Goal: Task Accomplishment & Management: Manage account settings

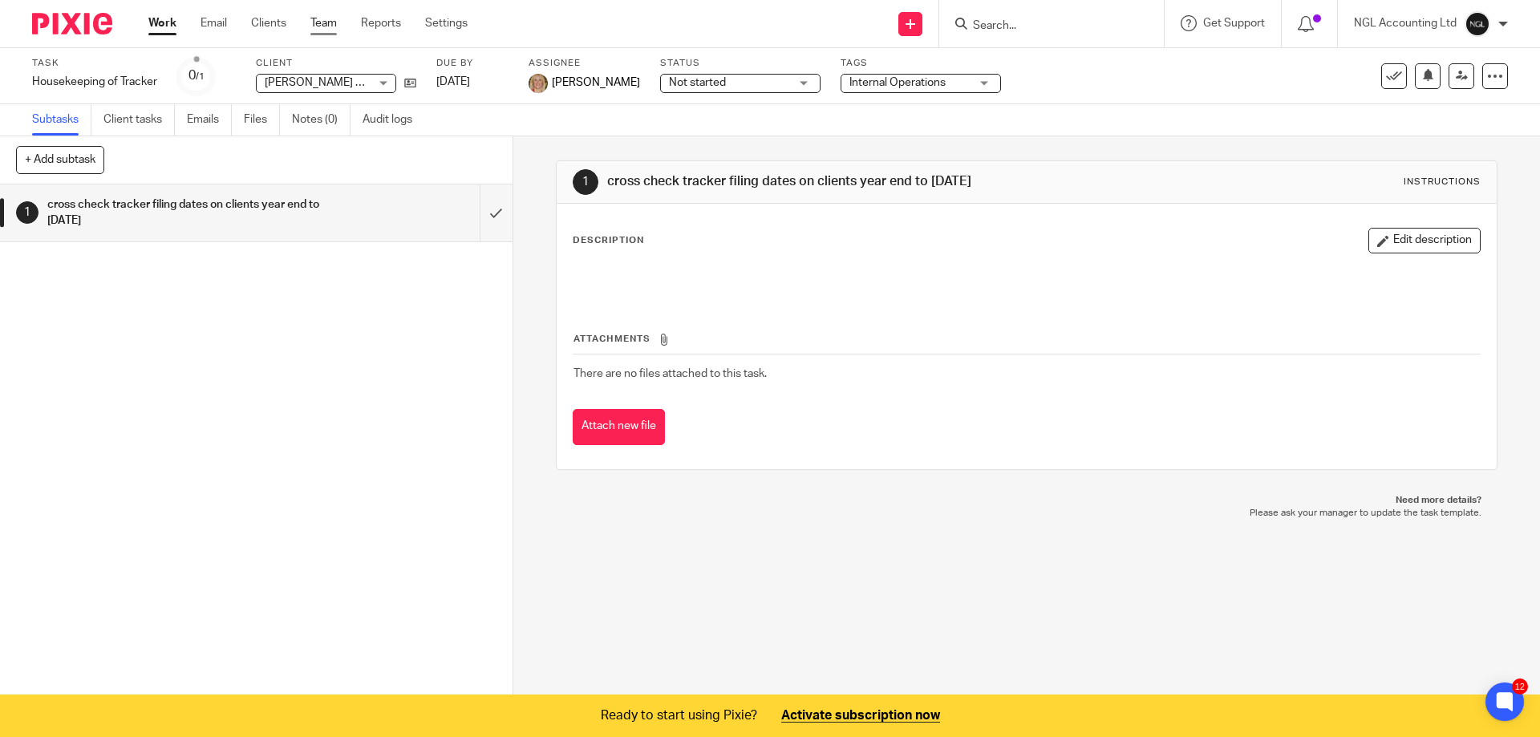
click at [327, 26] on link "Team" at bounding box center [323, 23] width 26 height 16
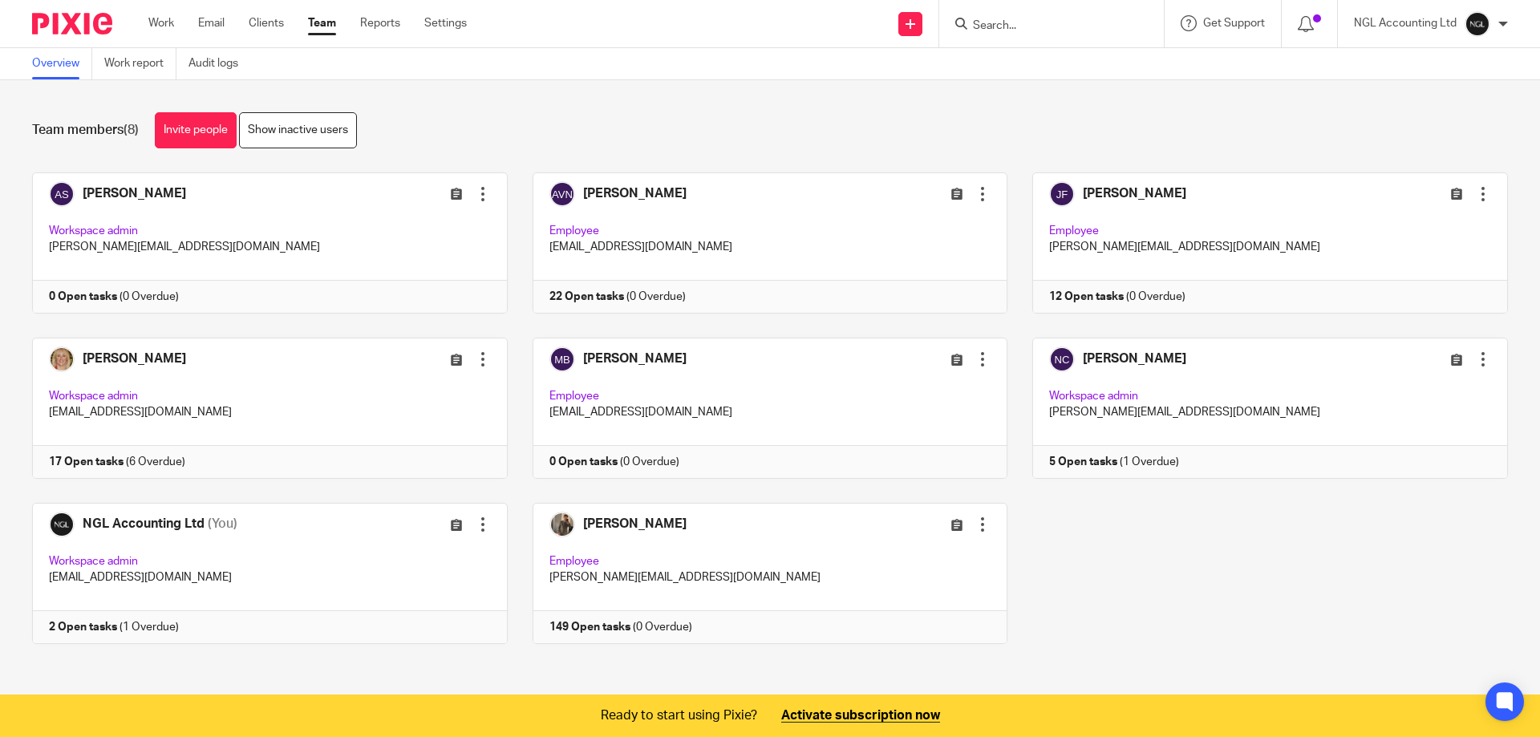
click at [311, 379] on link at bounding box center [257, 408] width 501 height 141
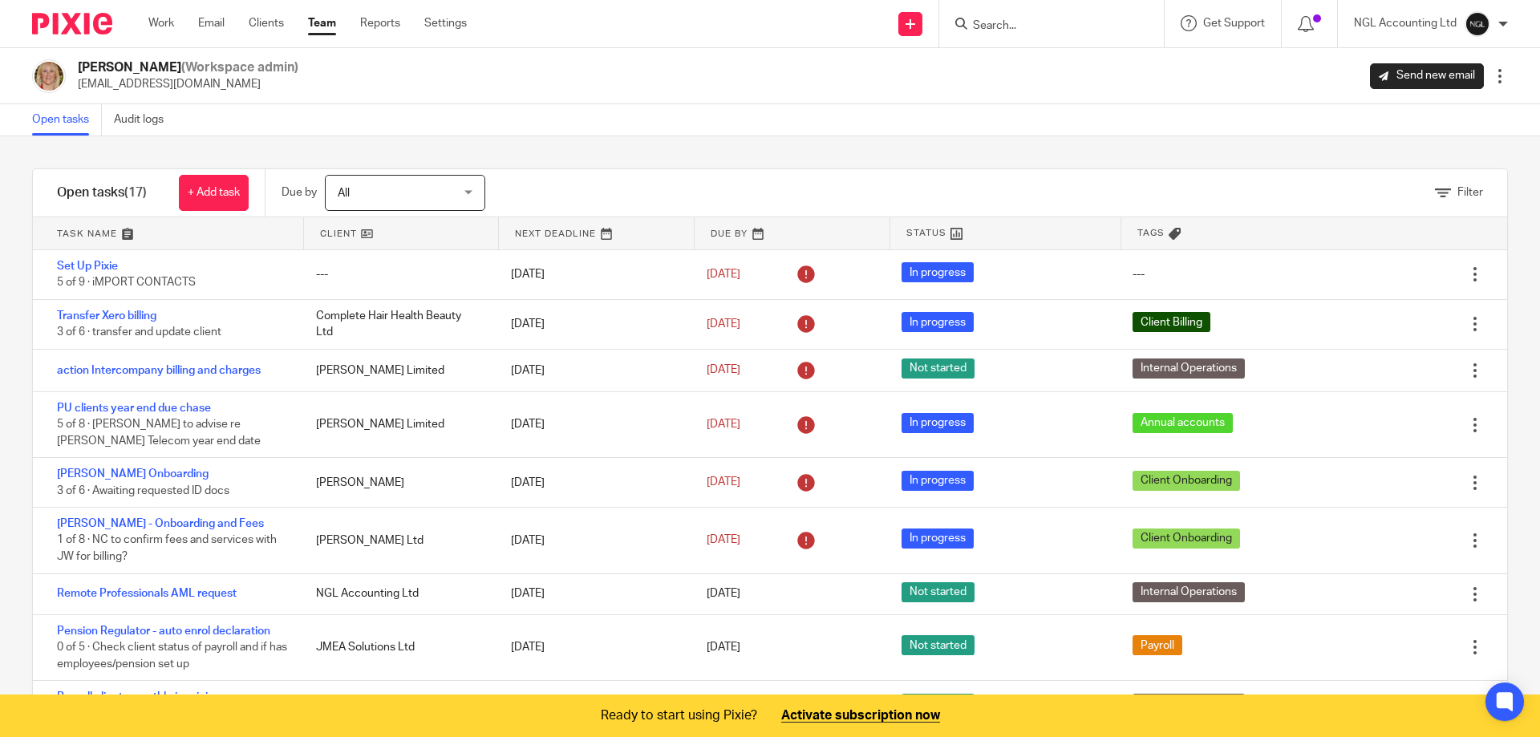
click at [329, 22] on link "Team" at bounding box center [322, 23] width 28 height 16
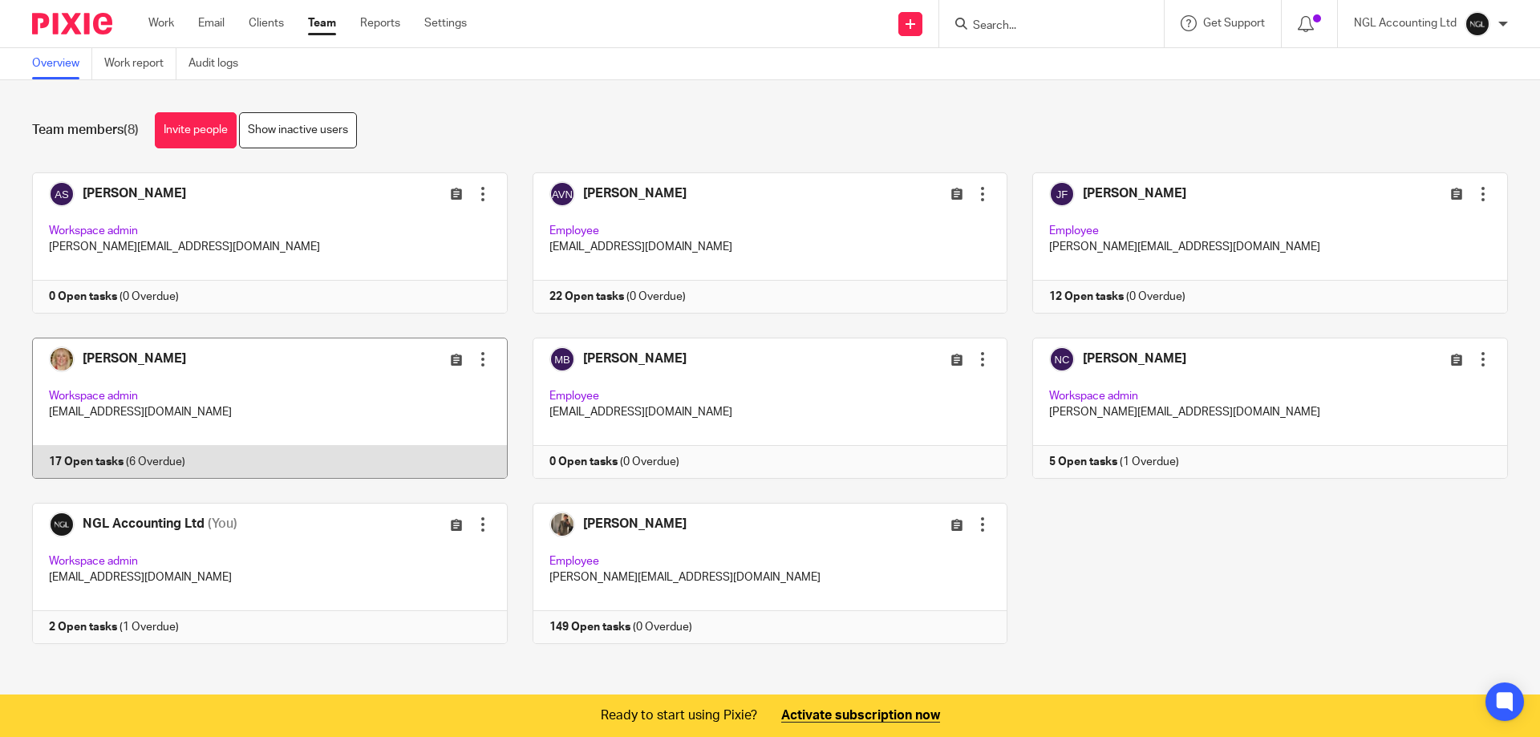
click at [276, 409] on link at bounding box center [257, 408] width 501 height 141
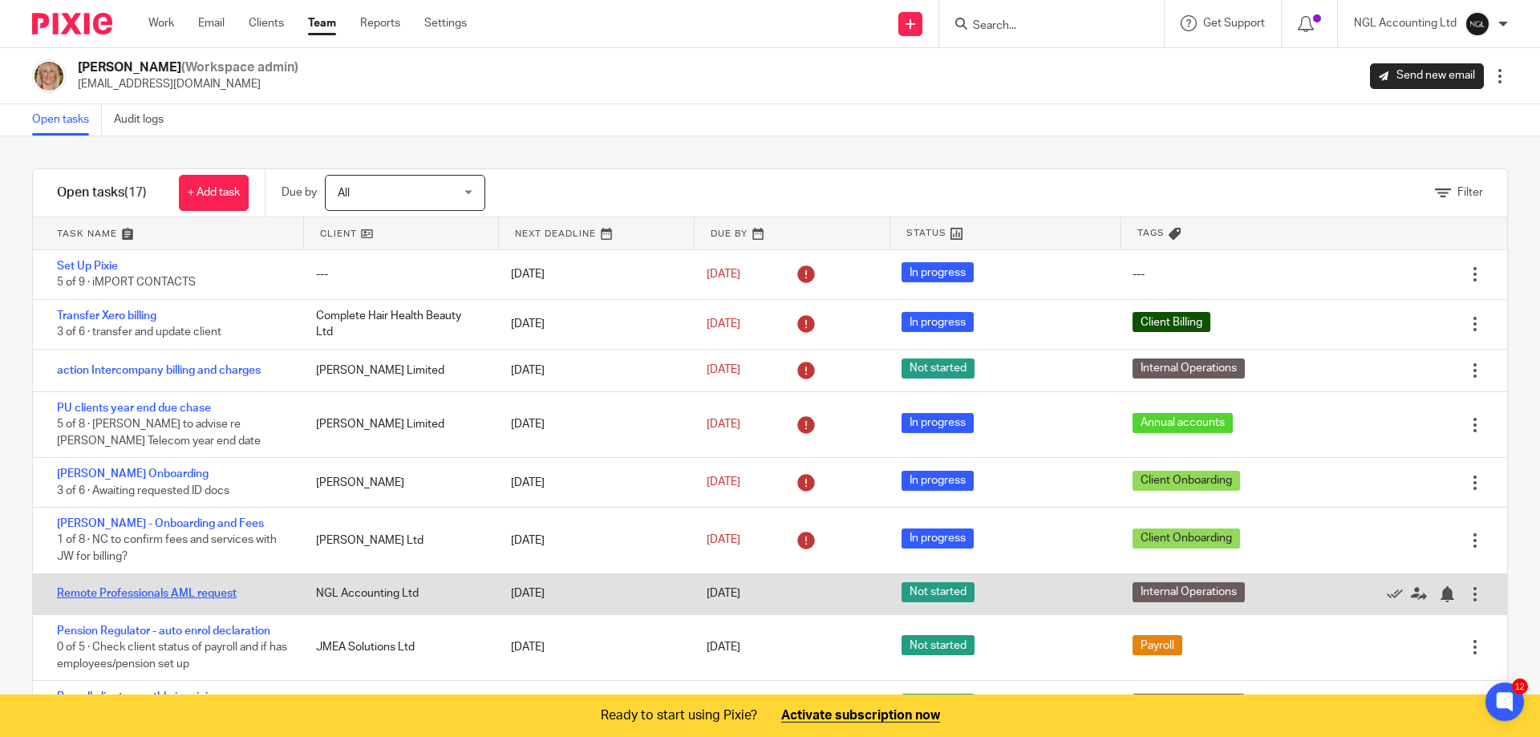
click at [229, 595] on link "Remote Professionals AML request" at bounding box center [147, 593] width 180 height 11
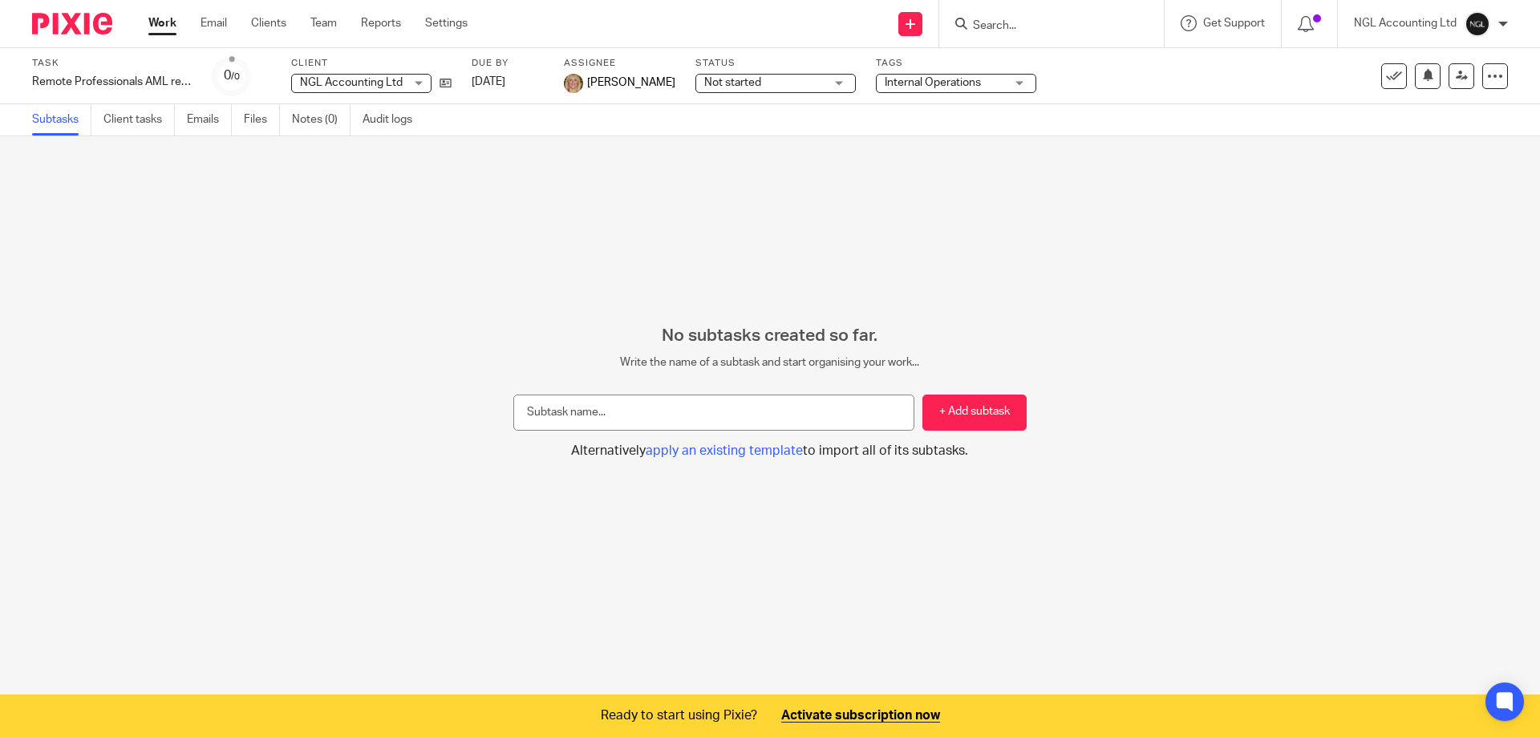
click at [562, 413] on input "text" at bounding box center [713, 413] width 401 height 36
drag, startPoint x: 586, startPoint y: 416, endPoint x: 505, endPoint y: 418, distance: 80.3
click at [501, 418] on div "No subtasks created so far. Write the name of a subtask and start organising yo…" at bounding box center [770, 393] width 1540 height 134
type input "populate forms"
click at [928, 422] on button "+ Add subtask" at bounding box center [975, 413] width 104 height 36
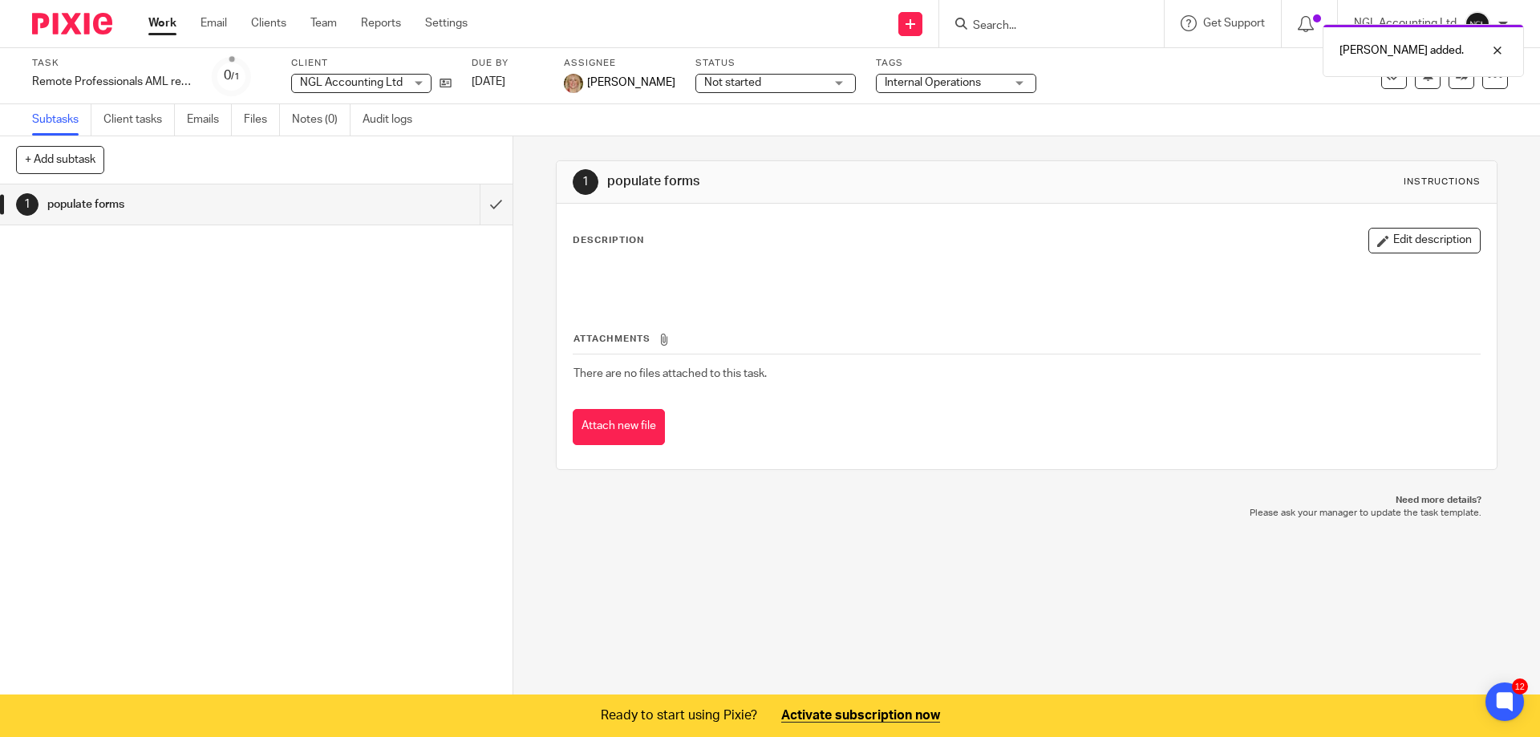
click at [326, 32] on div "Work Email Clients Team Reports Settings Work Email Clients Team Reports Settin…" at bounding box center [311, 23] width 359 height 47
click at [322, 39] on div "Work Email Clients Team Reports Settings Work Email Clients Team Reports Settin…" at bounding box center [311, 23] width 359 height 47
click at [327, 12] on div "Work Email Clients Team Reports Settings Work Email Clients Team Reports Settin…" at bounding box center [311, 23] width 359 height 47
click at [322, 18] on link "Team" at bounding box center [323, 23] width 26 height 16
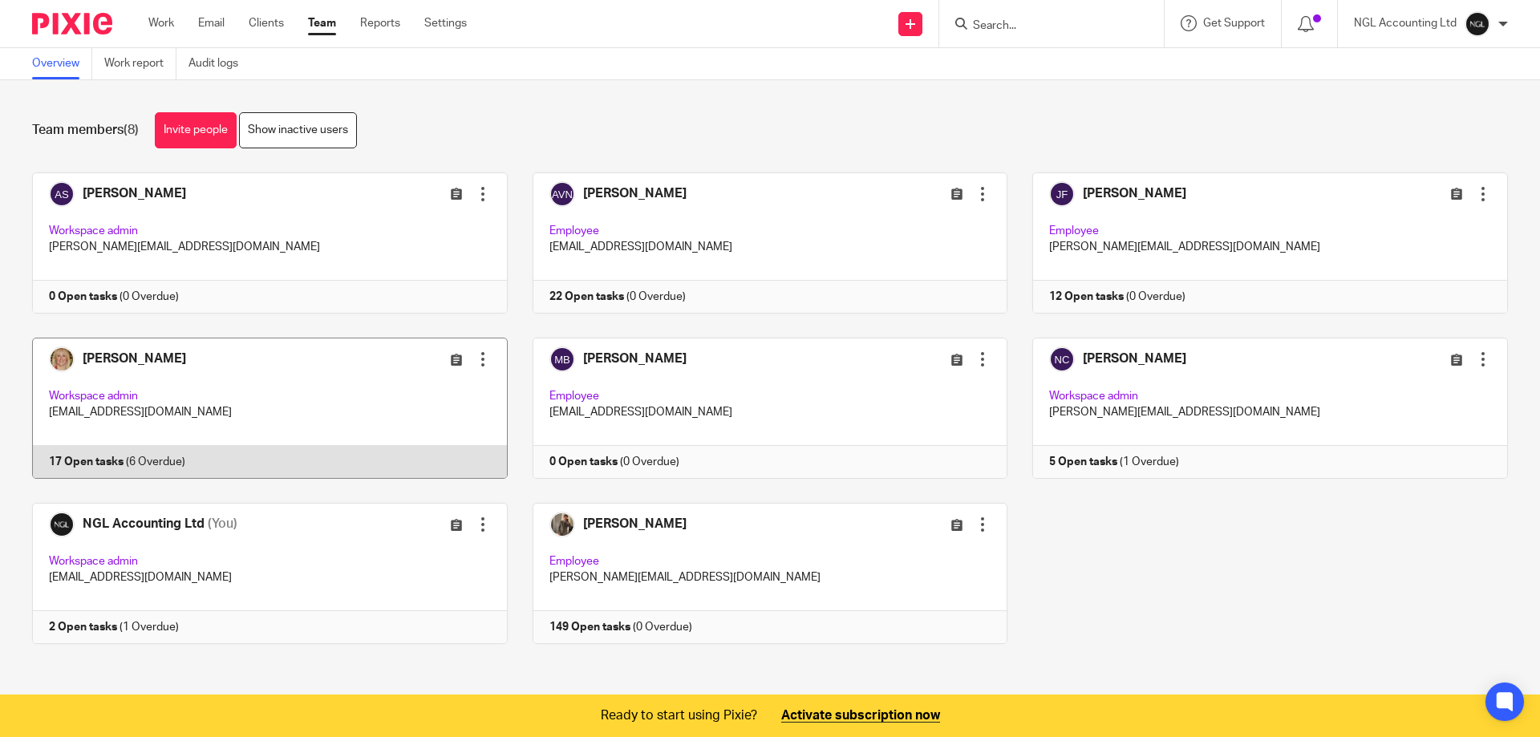
click at [256, 367] on link at bounding box center [257, 408] width 501 height 141
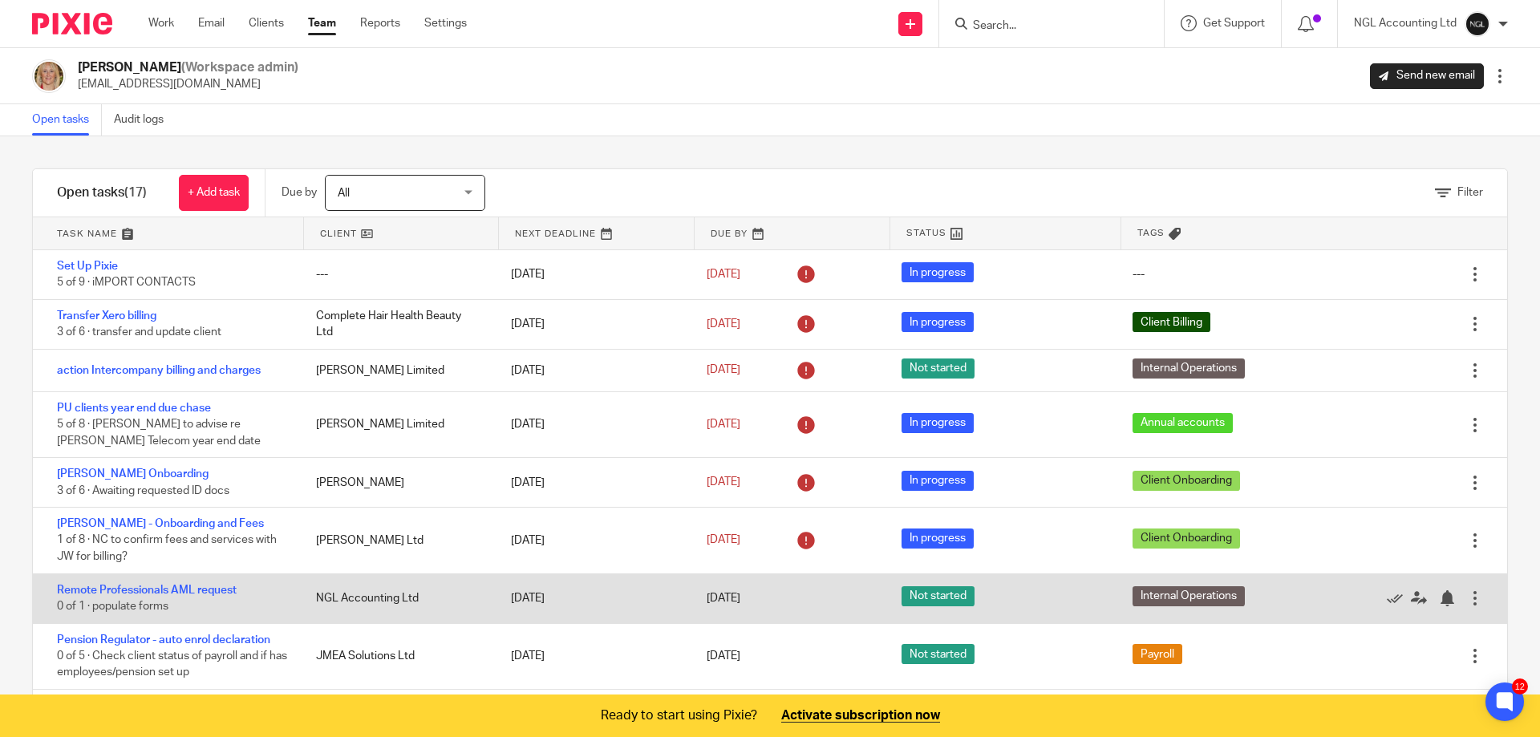
click at [1467, 600] on div at bounding box center [1475, 598] width 16 height 16
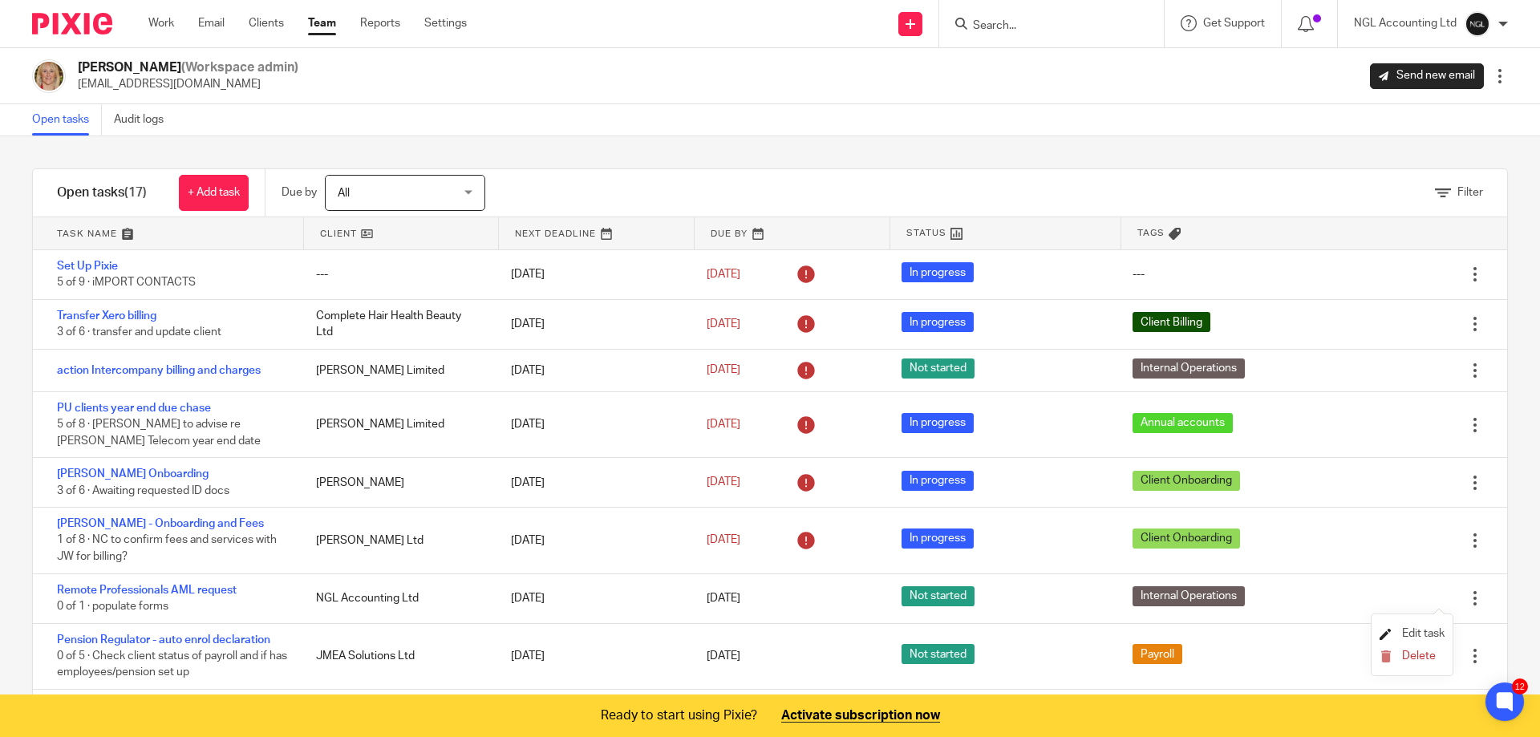
click at [1435, 633] on span "Edit task" at bounding box center [1423, 633] width 43 height 11
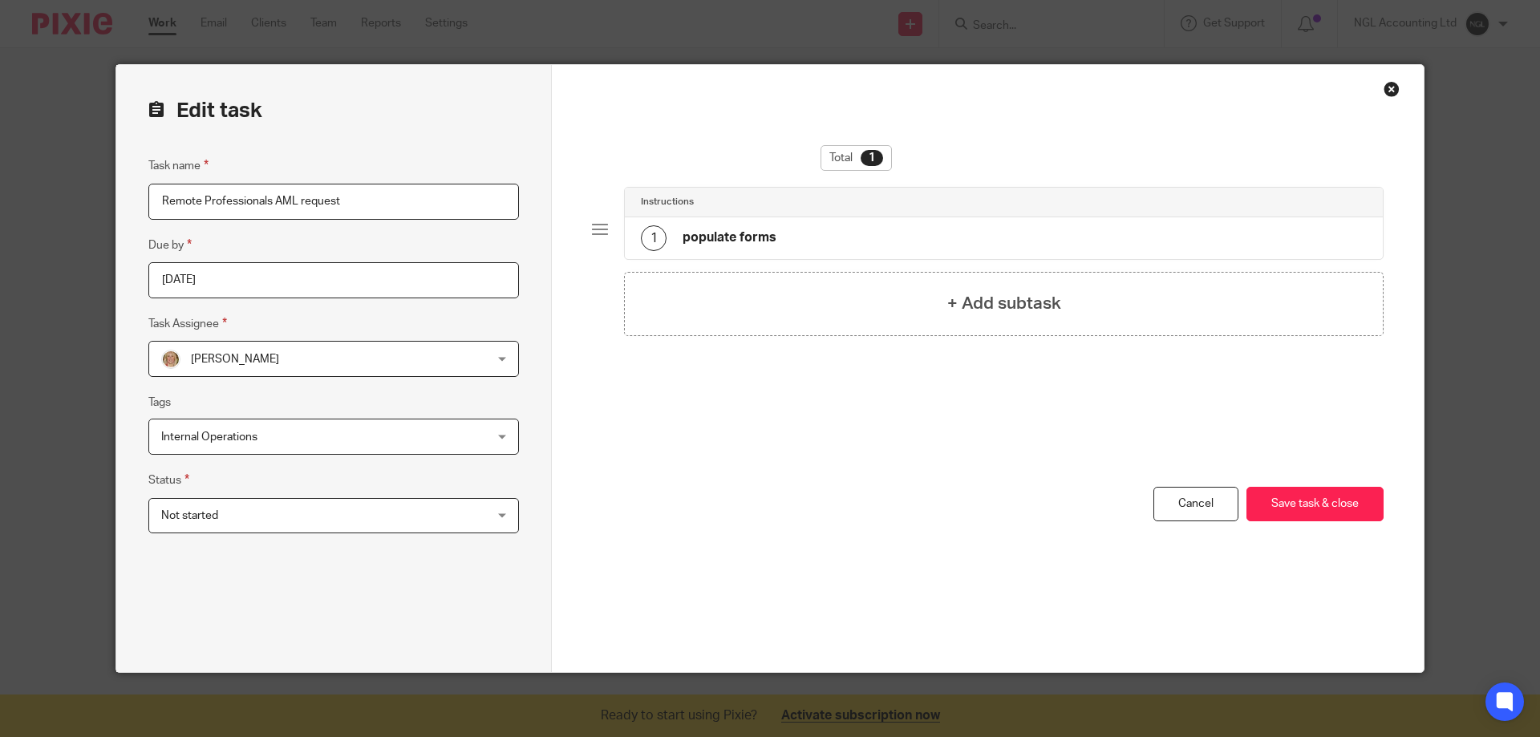
click at [496, 514] on div "Not started Not started" at bounding box center [333, 516] width 371 height 36
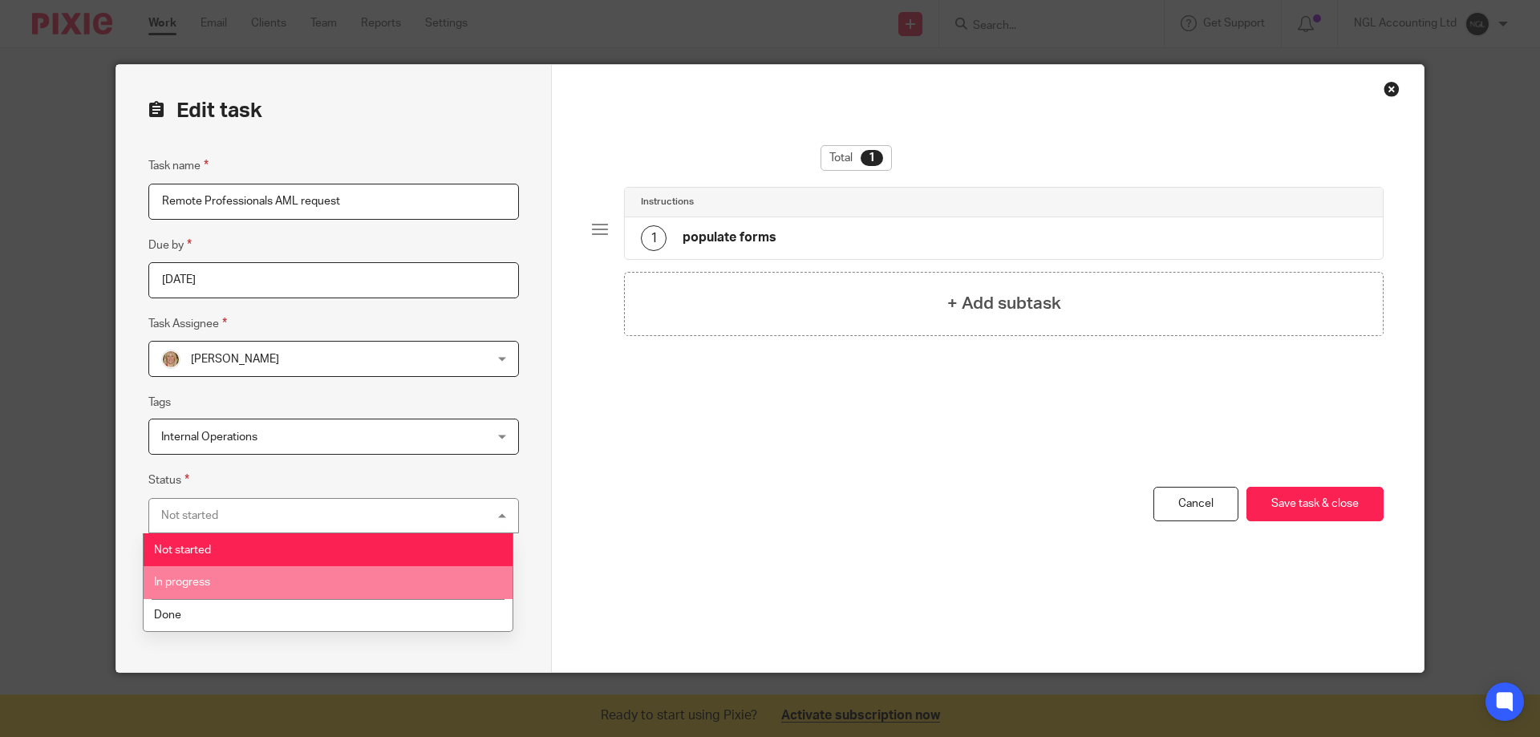
click at [266, 582] on li "In progress" at bounding box center [328, 582] width 369 height 33
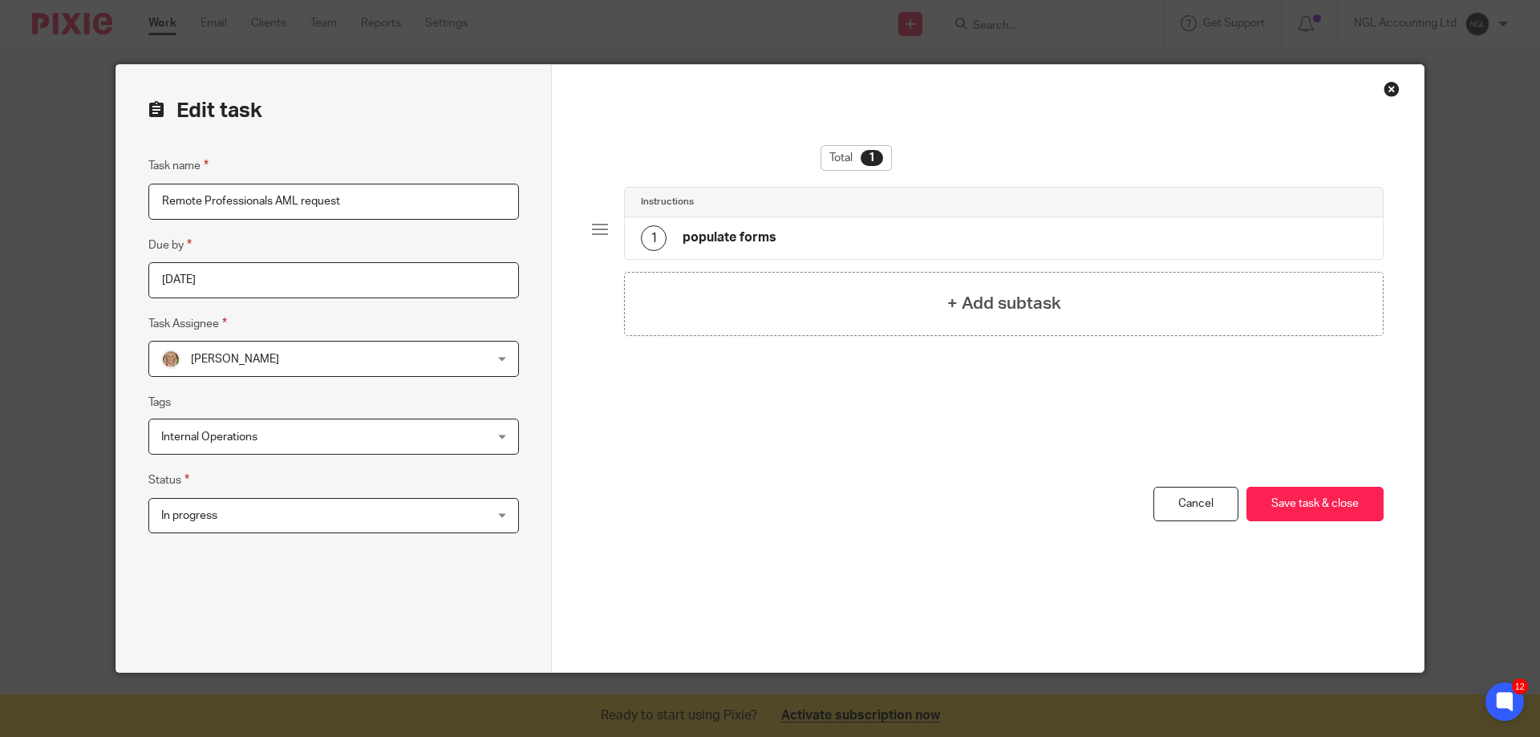
click at [730, 237] on h4 "populate forms" at bounding box center [730, 237] width 94 height 17
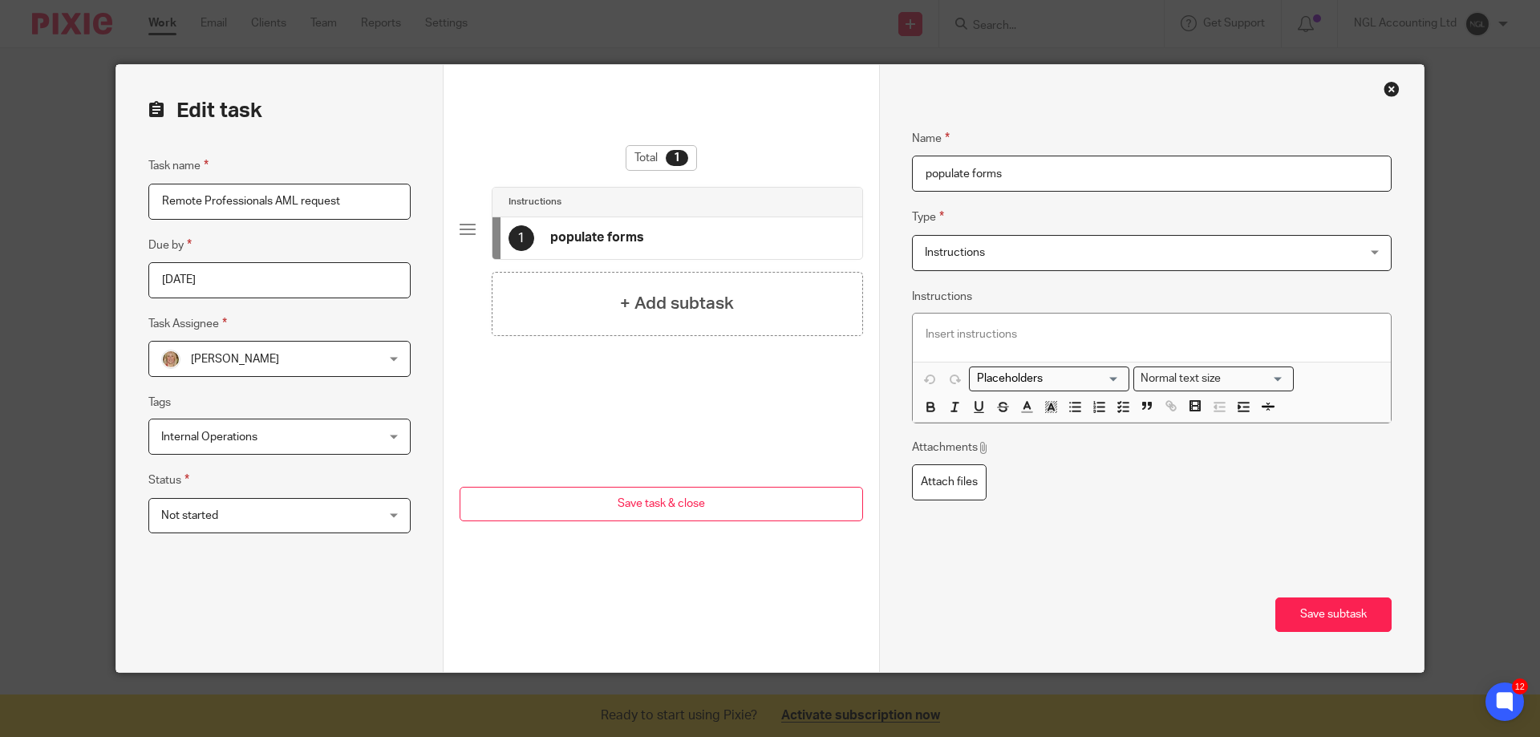
drag, startPoint x: 1007, startPoint y: 165, endPoint x: 903, endPoint y: 170, distance: 103.6
click at [903, 170] on div "Name populate forms Type Instructions Instructions Instructions Document signin…" at bounding box center [1151, 368] width 545 height 607
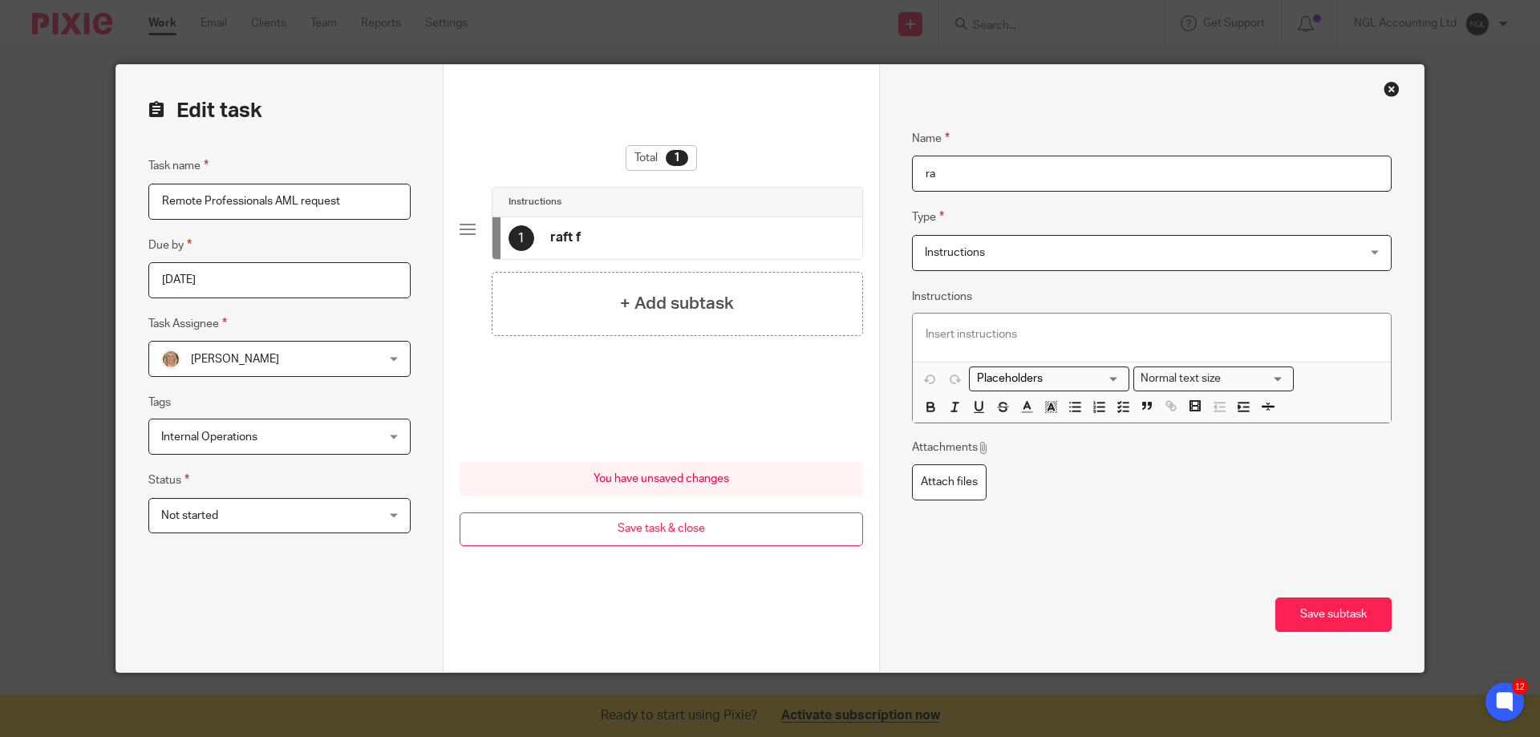
type input "r"
type input "draft forms completed"
click at [655, 294] on h4 "+ Add subtask" at bounding box center [677, 303] width 114 height 25
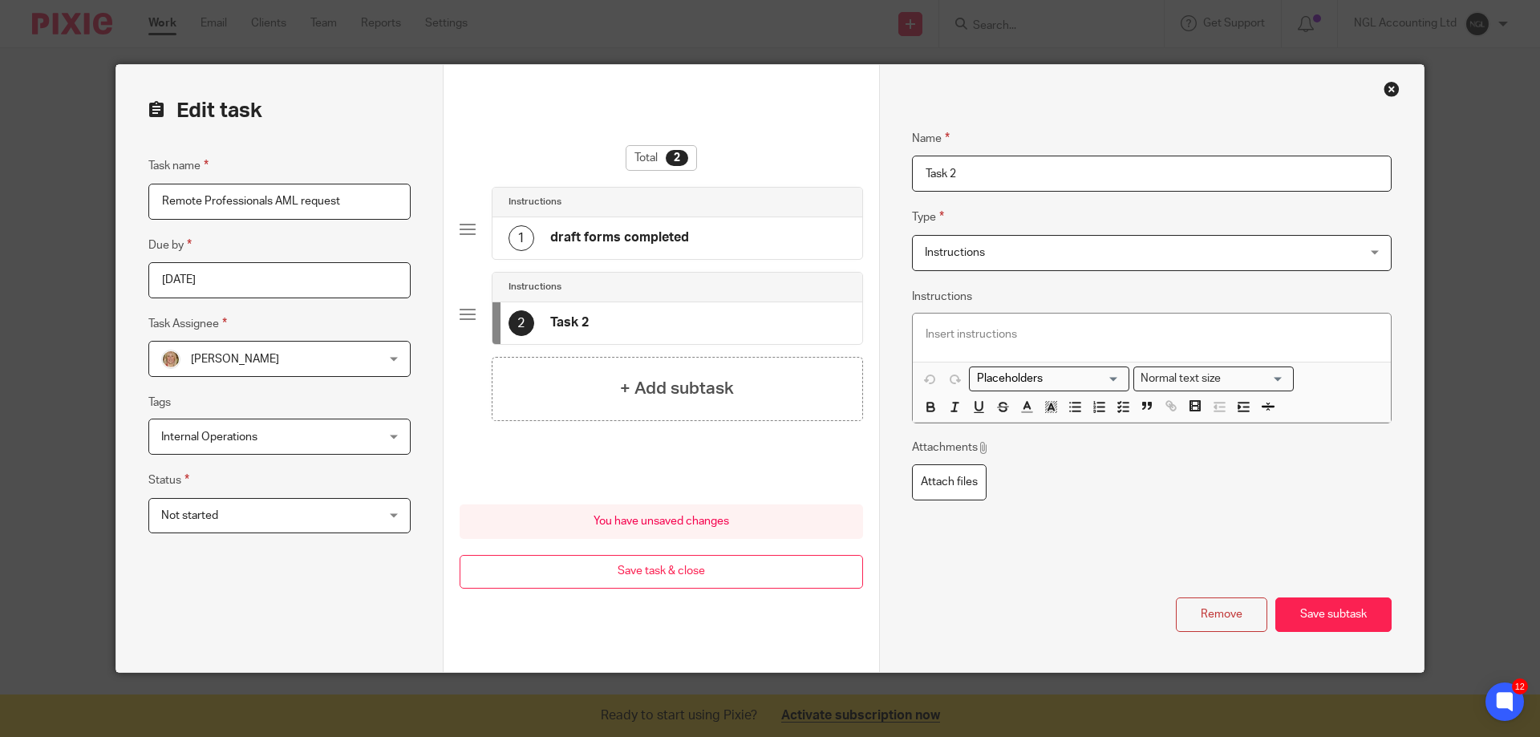
drag, startPoint x: 942, startPoint y: 177, endPoint x: 897, endPoint y: 177, distance: 44.9
click at [897, 177] on div "Name draft forms completed Type Instructions Instructions Instructions Document…" at bounding box center [1151, 368] width 545 height 607
type input "NC to check provide missing answers"
click at [634, 382] on h4 "+ Add subtask" at bounding box center [677, 388] width 114 height 25
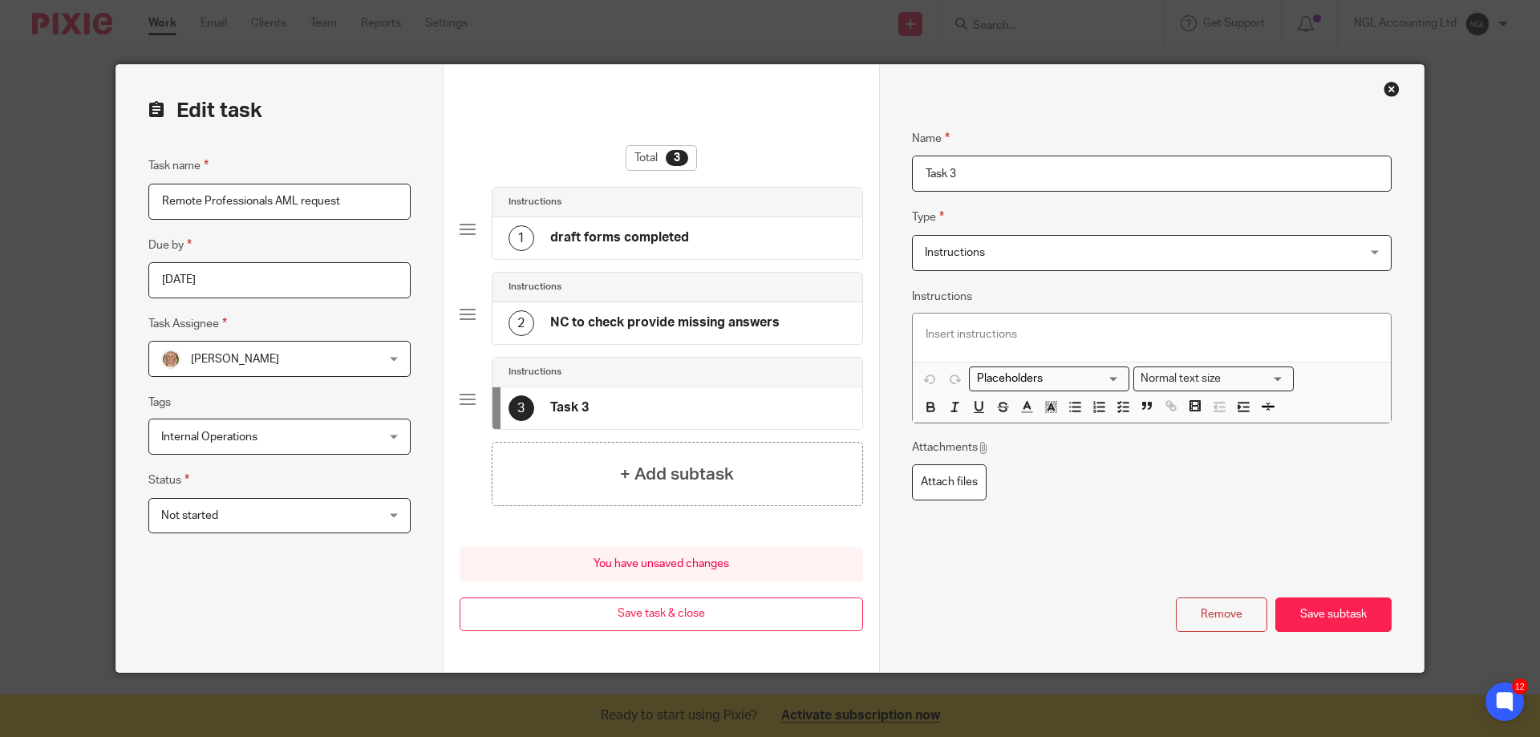
drag, startPoint x: 984, startPoint y: 177, endPoint x: 886, endPoint y: 176, distance: 98.7
click at [886, 176] on div "Name draft forms completed Type Instructions Instructions Instructions Document…" at bounding box center [1151, 368] width 545 height 607
type input "update and send for esigning"
click at [604, 499] on div "+ Add subtask" at bounding box center [677, 474] width 371 height 64
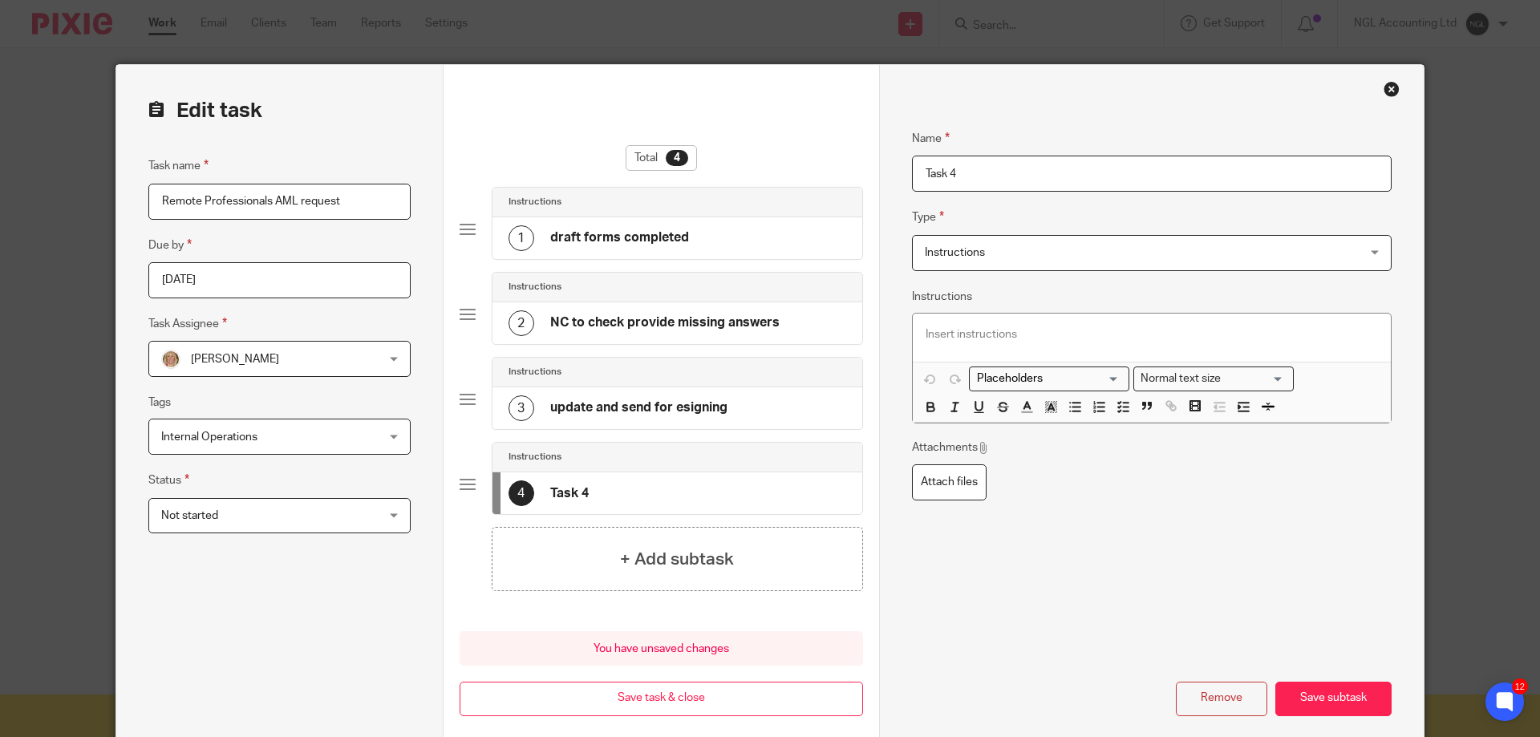
drag, startPoint x: 962, startPoint y: 185, endPoint x: 905, endPoint y: 175, distance: 57.8
click at [905, 175] on div "Name draft forms completed Type Instructions Instructions Instructions Document…" at bounding box center [1151, 411] width 545 height 692
click at [1028, 177] on input "send to RP with requsted docs" at bounding box center [1152, 174] width 480 height 36
type input "send to RP with requested docs"
click at [1312, 696] on button "Save subtask" at bounding box center [1334, 699] width 116 height 34
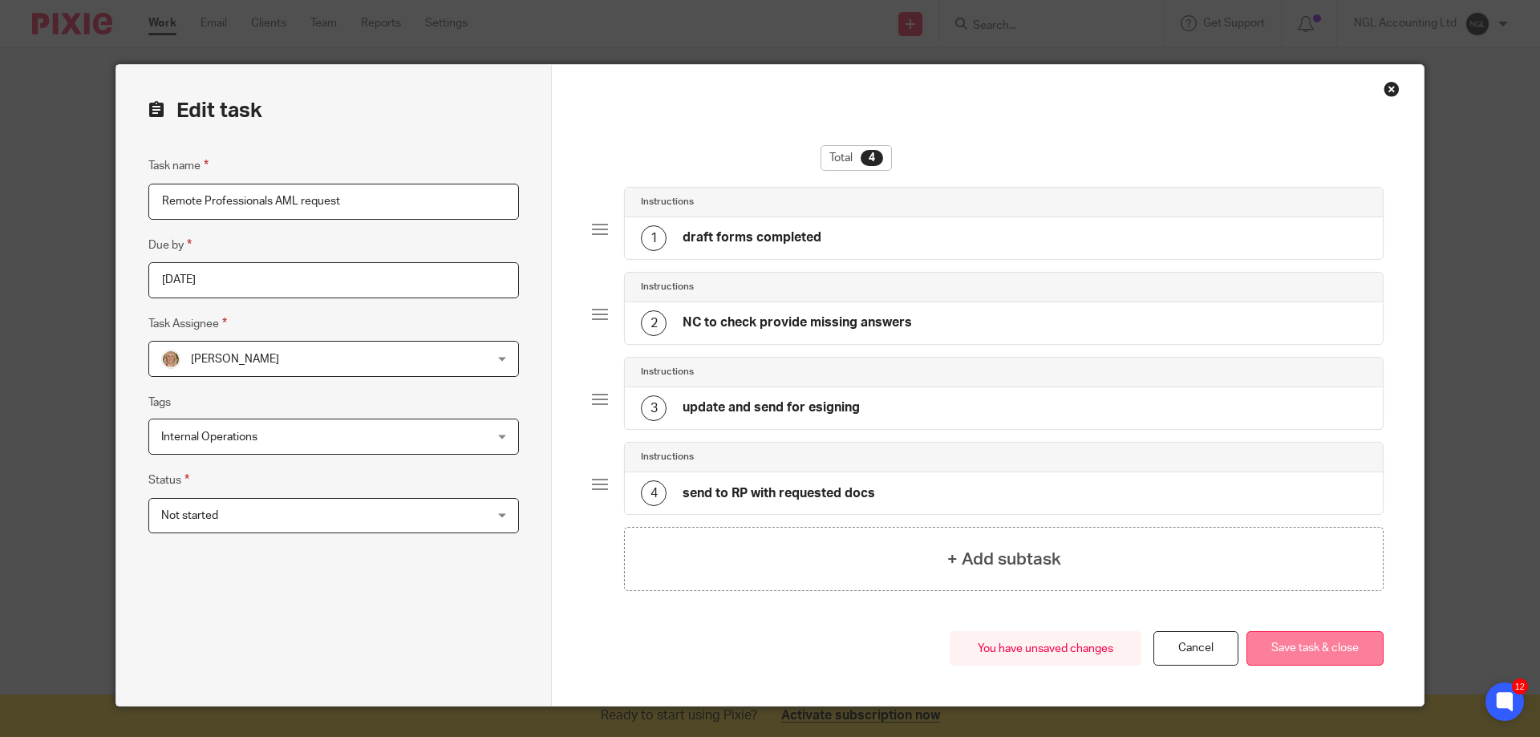
click at [1332, 656] on button "Save task & close" at bounding box center [1315, 648] width 137 height 34
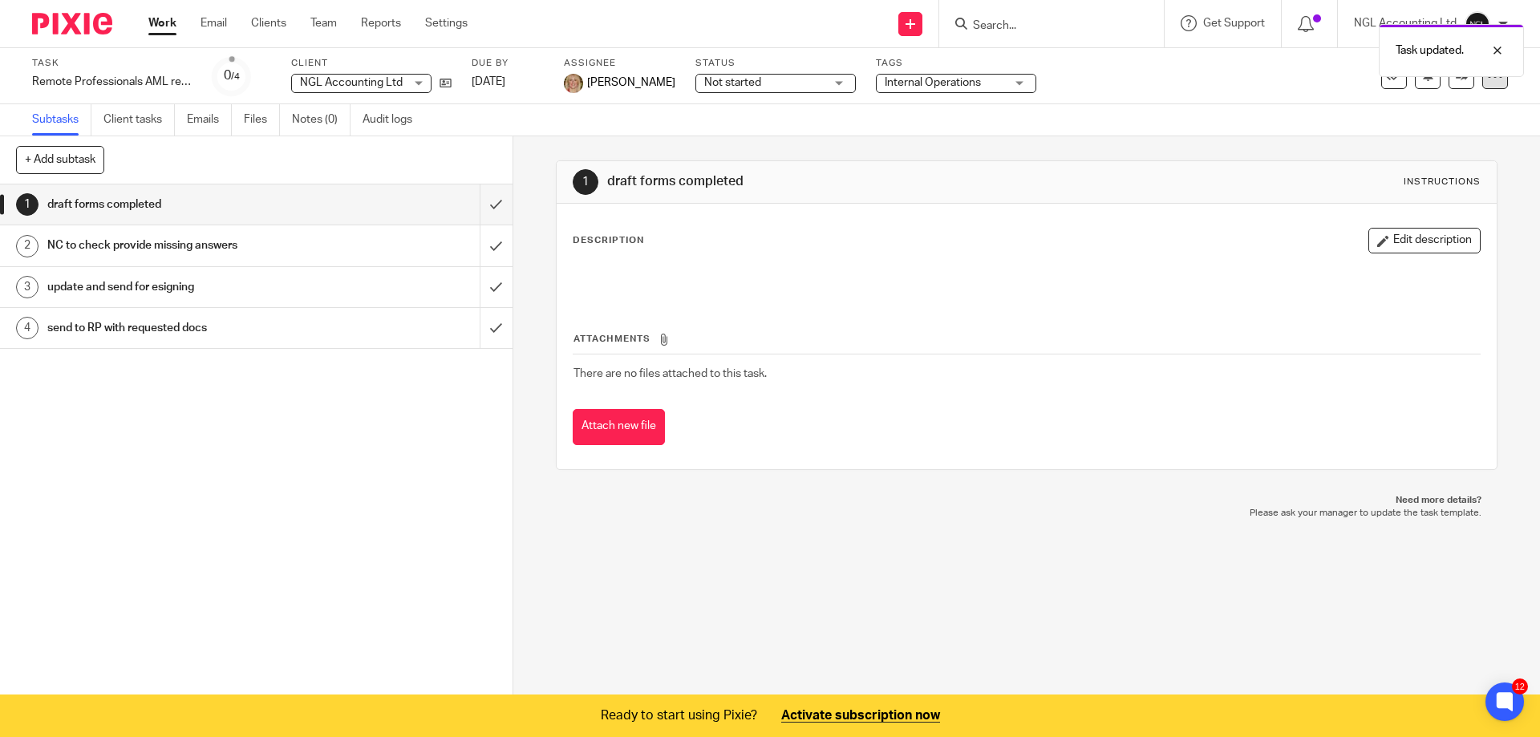
click at [1487, 80] on icon at bounding box center [1495, 76] width 16 height 16
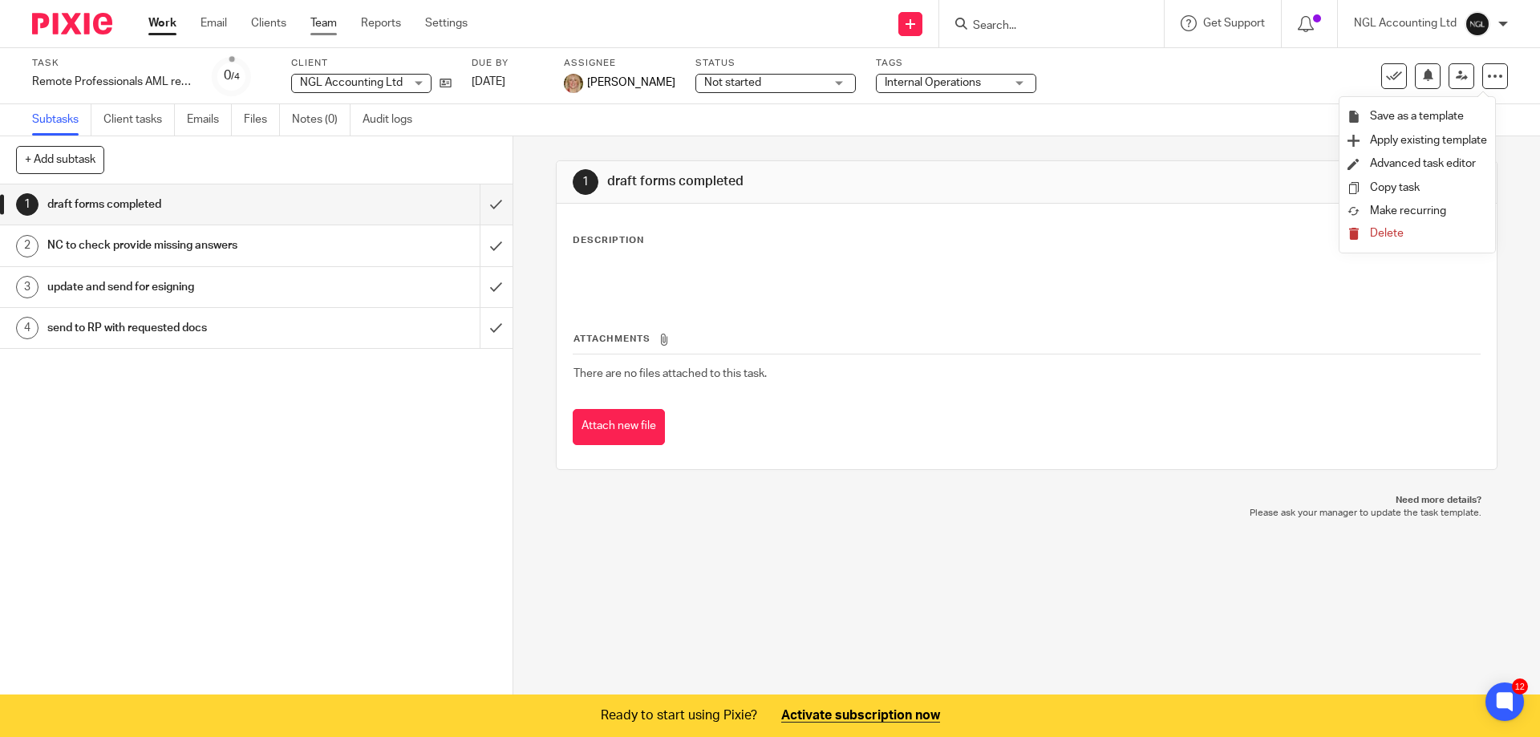
click at [324, 26] on link "Team" at bounding box center [323, 23] width 26 height 16
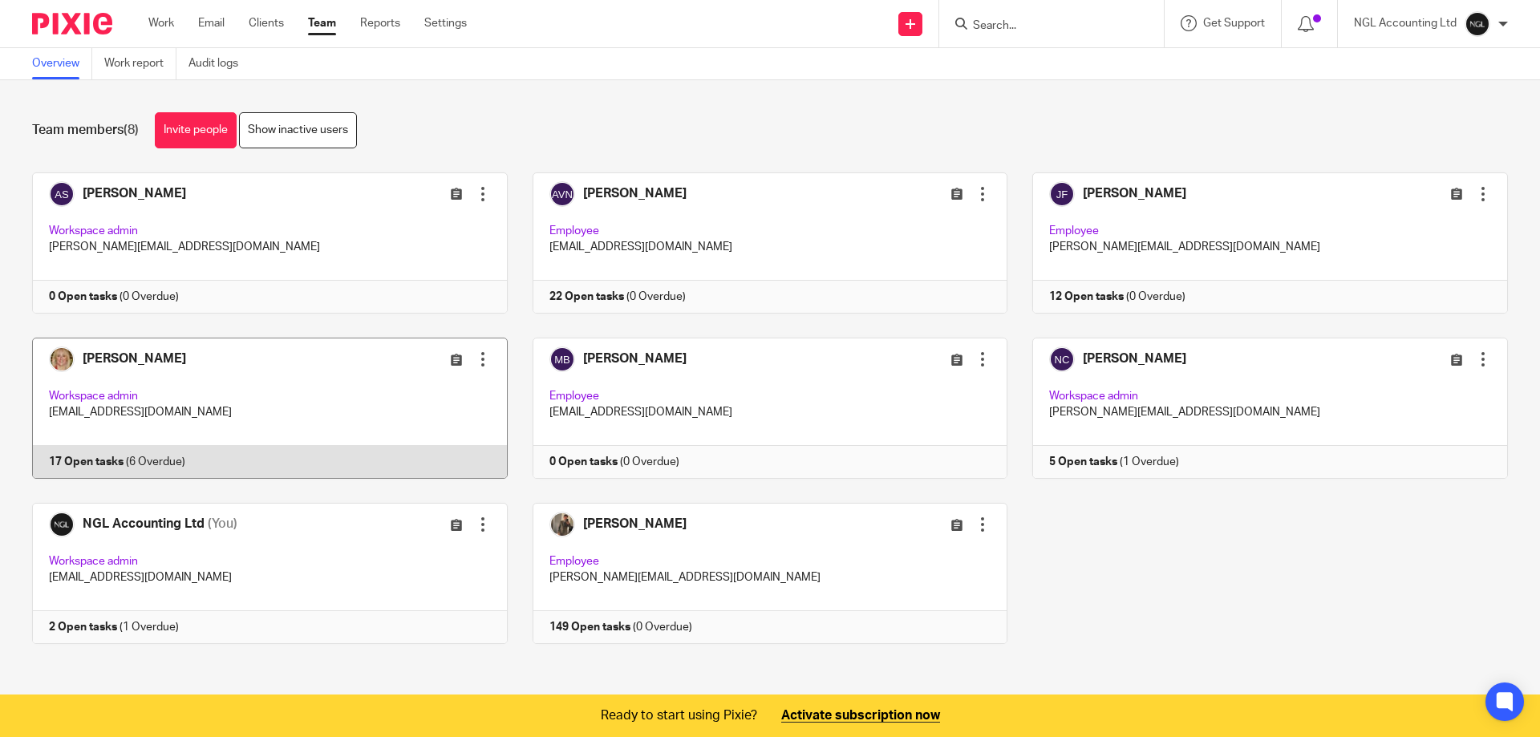
click at [227, 396] on link at bounding box center [257, 408] width 501 height 141
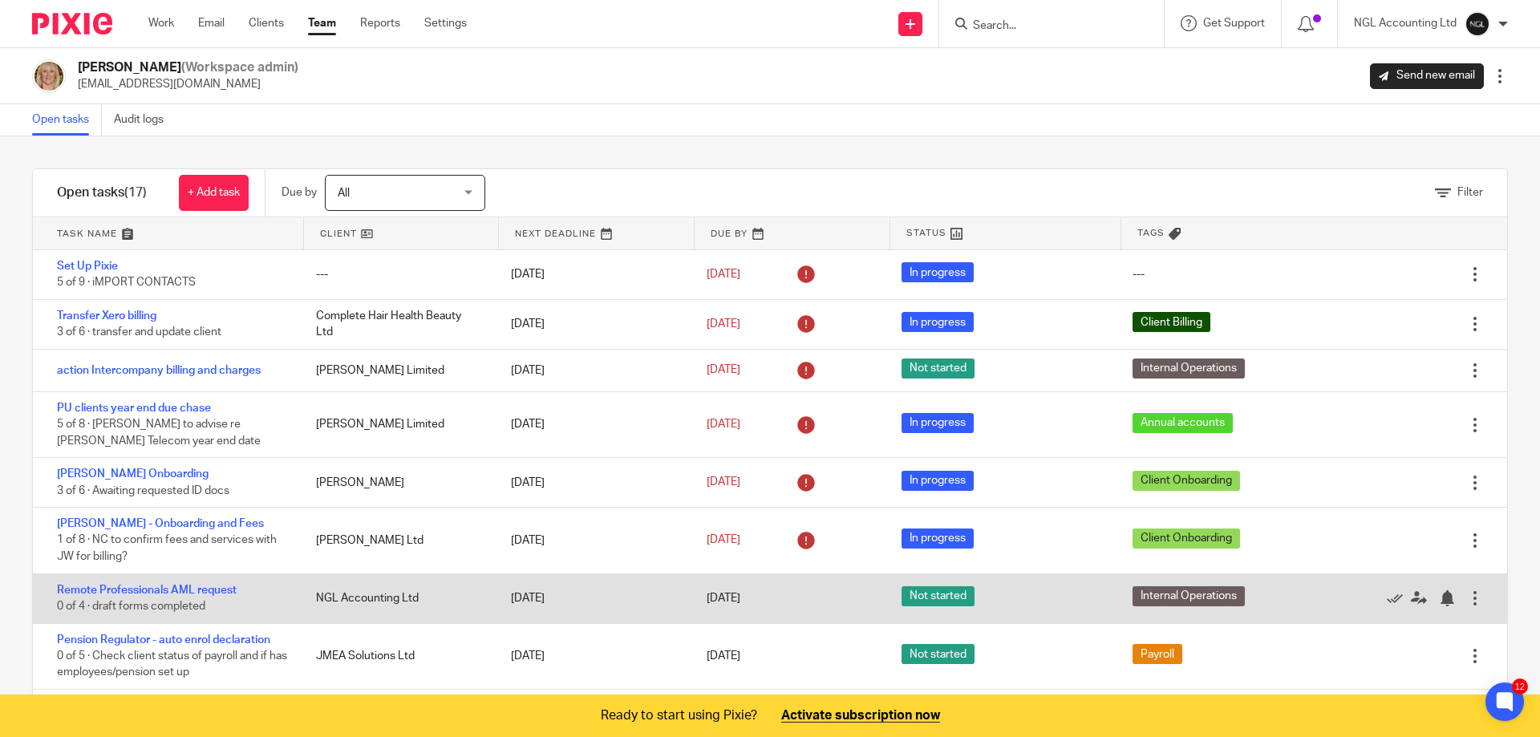
click at [1467, 598] on div at bounding box center [1475, 598] width 16 height 16
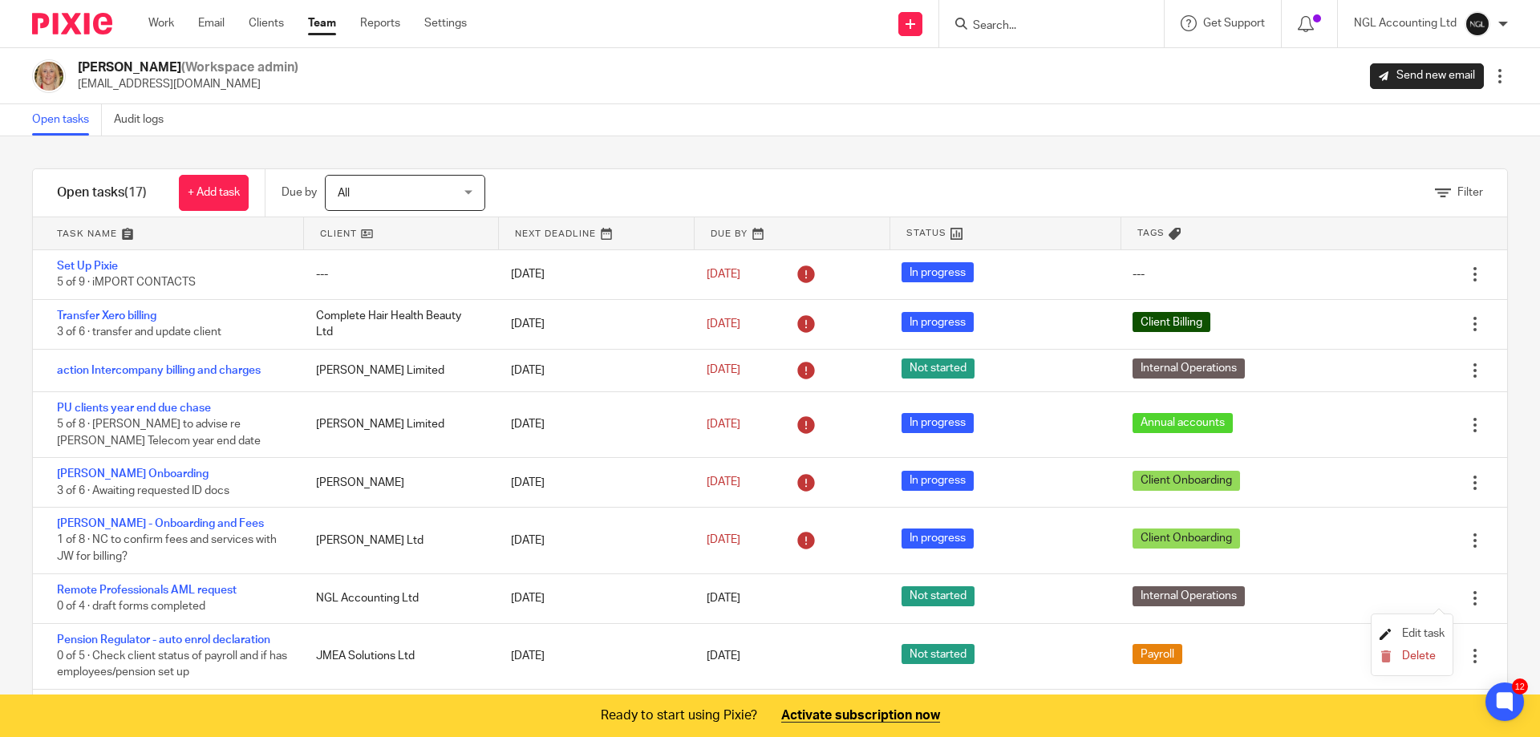
click at [1438, 631] on span "Edit task" at bounding box center [1423, 633] width 43 height 11
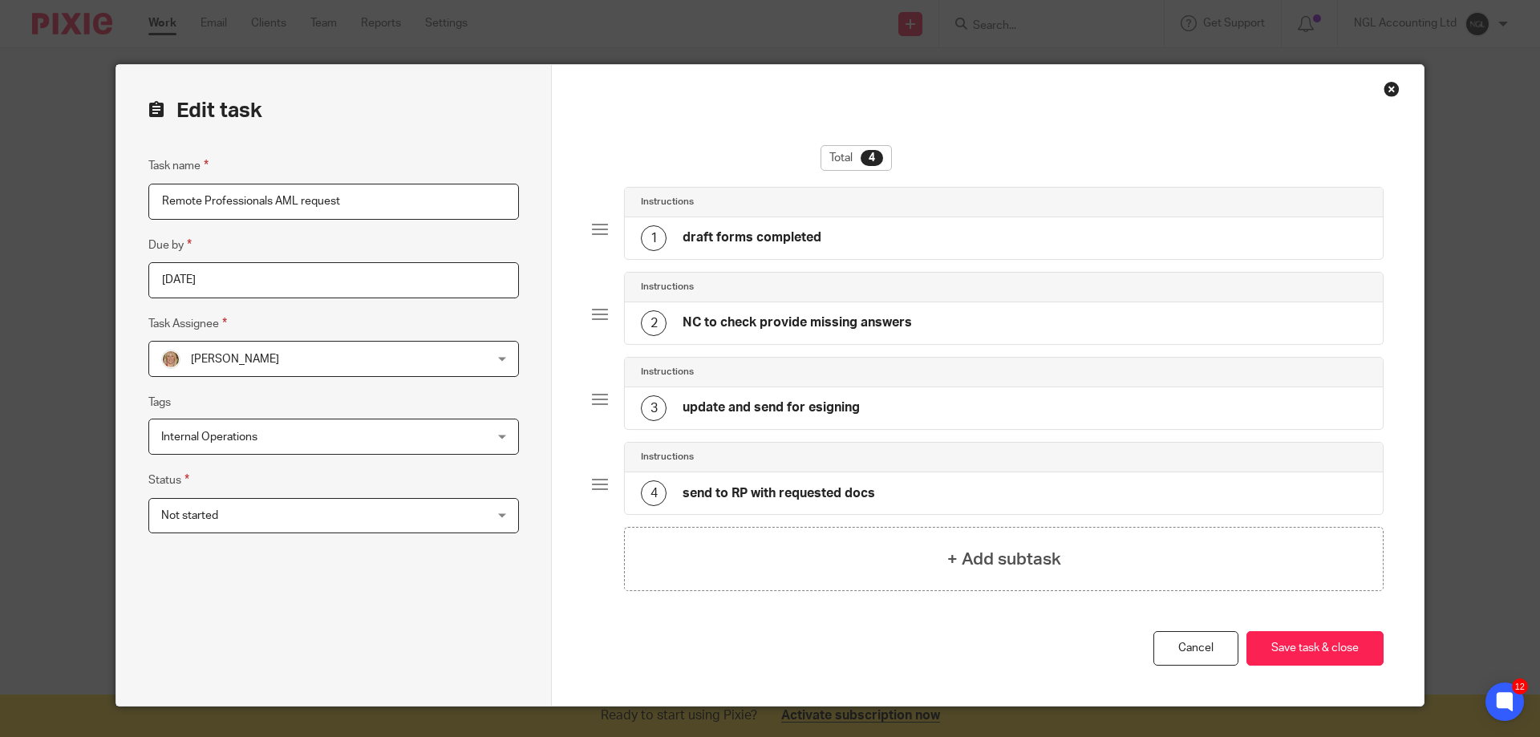
click at [491, 282] on input "2025-08-14" at bounding box center [333, 280] width 371 height 36
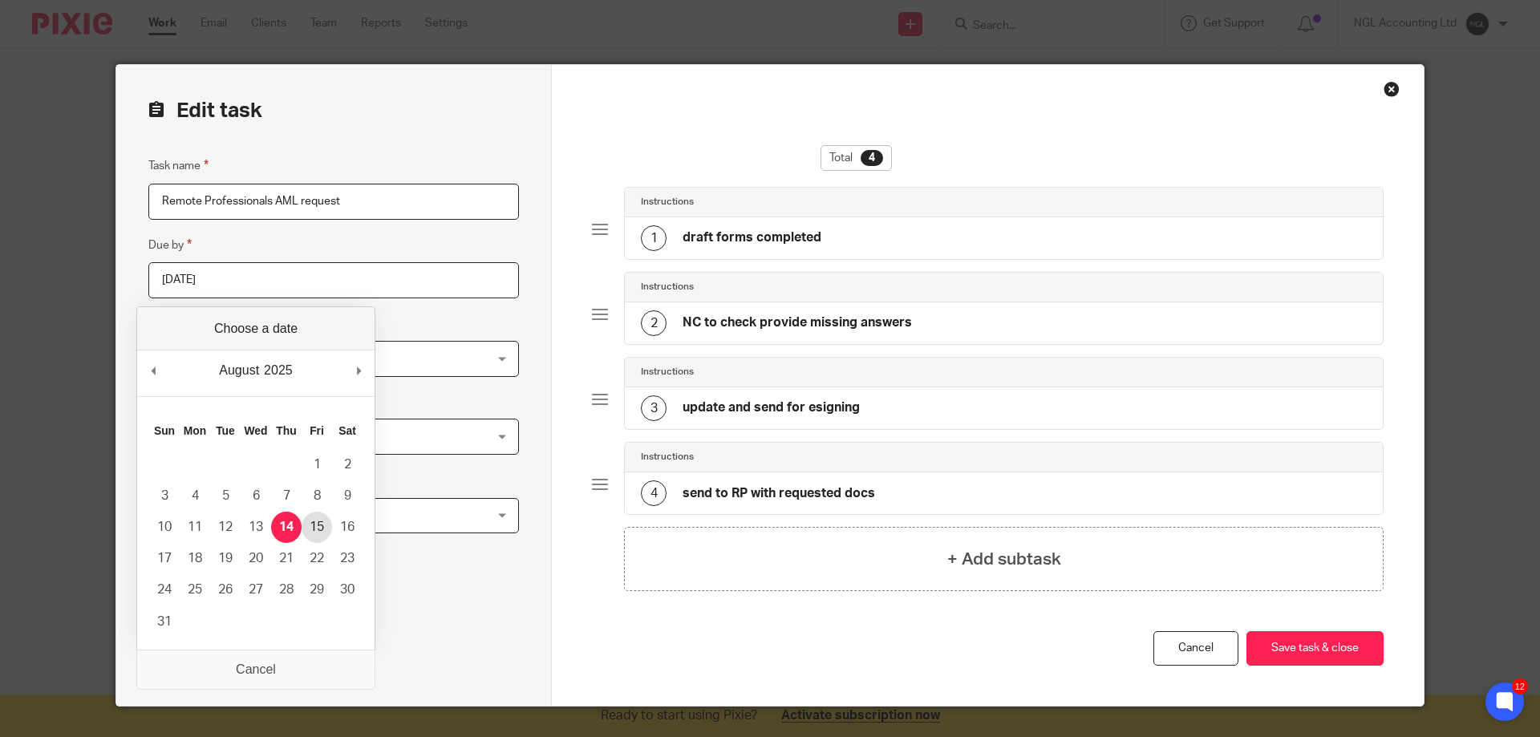
type input "2025-08-15"
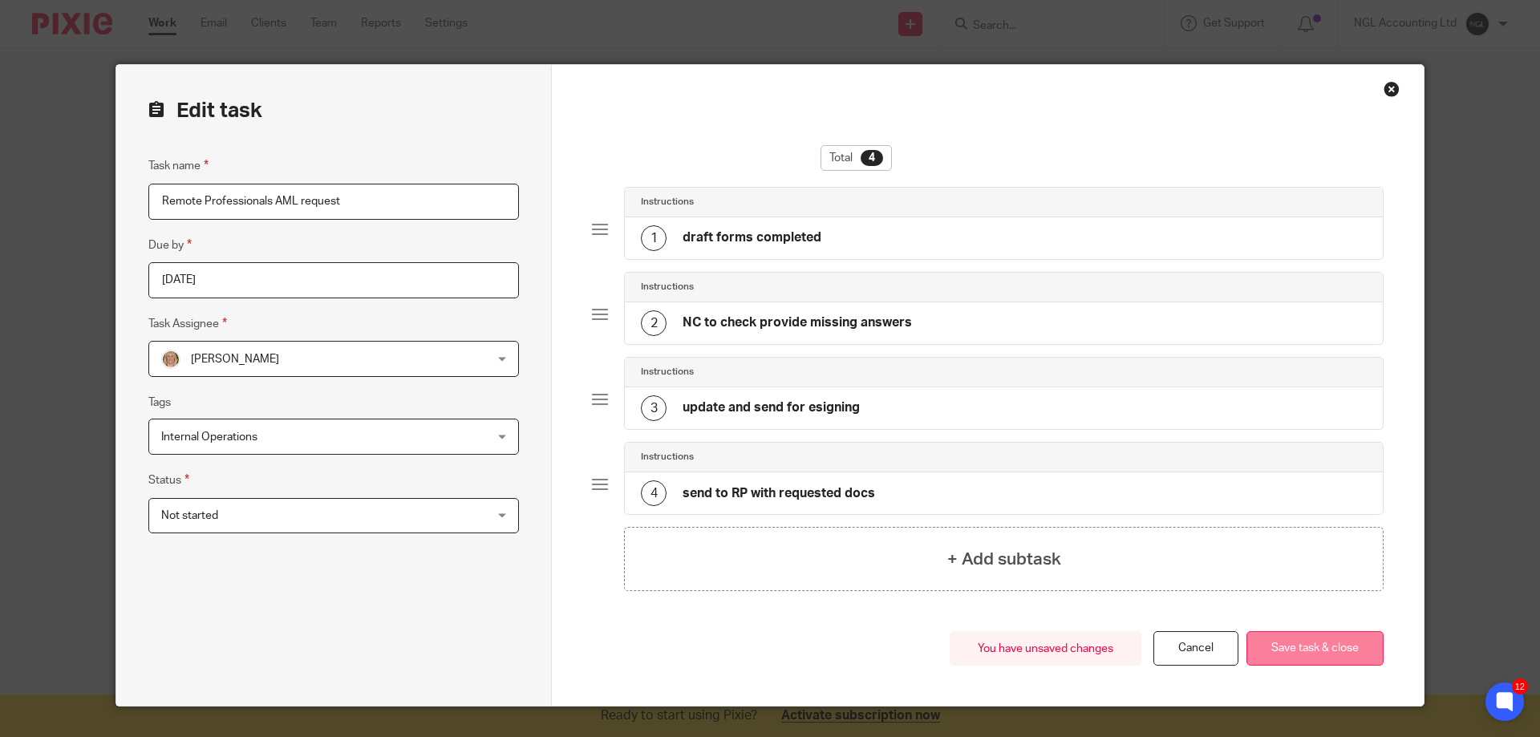
click at [1306, 656] on button "Save task & close" at bounding box center [1315, 648] width 137 height 34
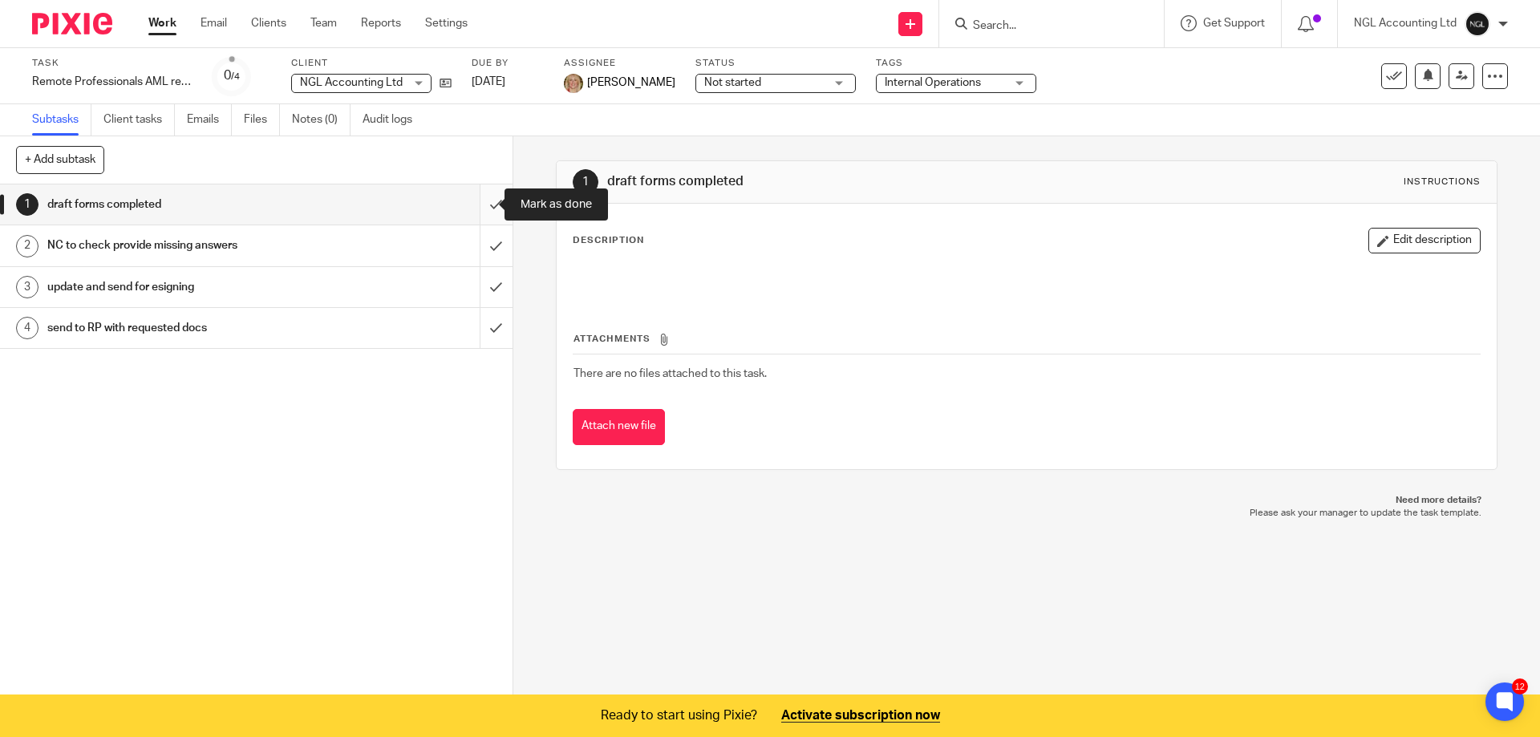
click at [480, 204] on input "submit" at bounding box center [256, 205] width 513 height 40
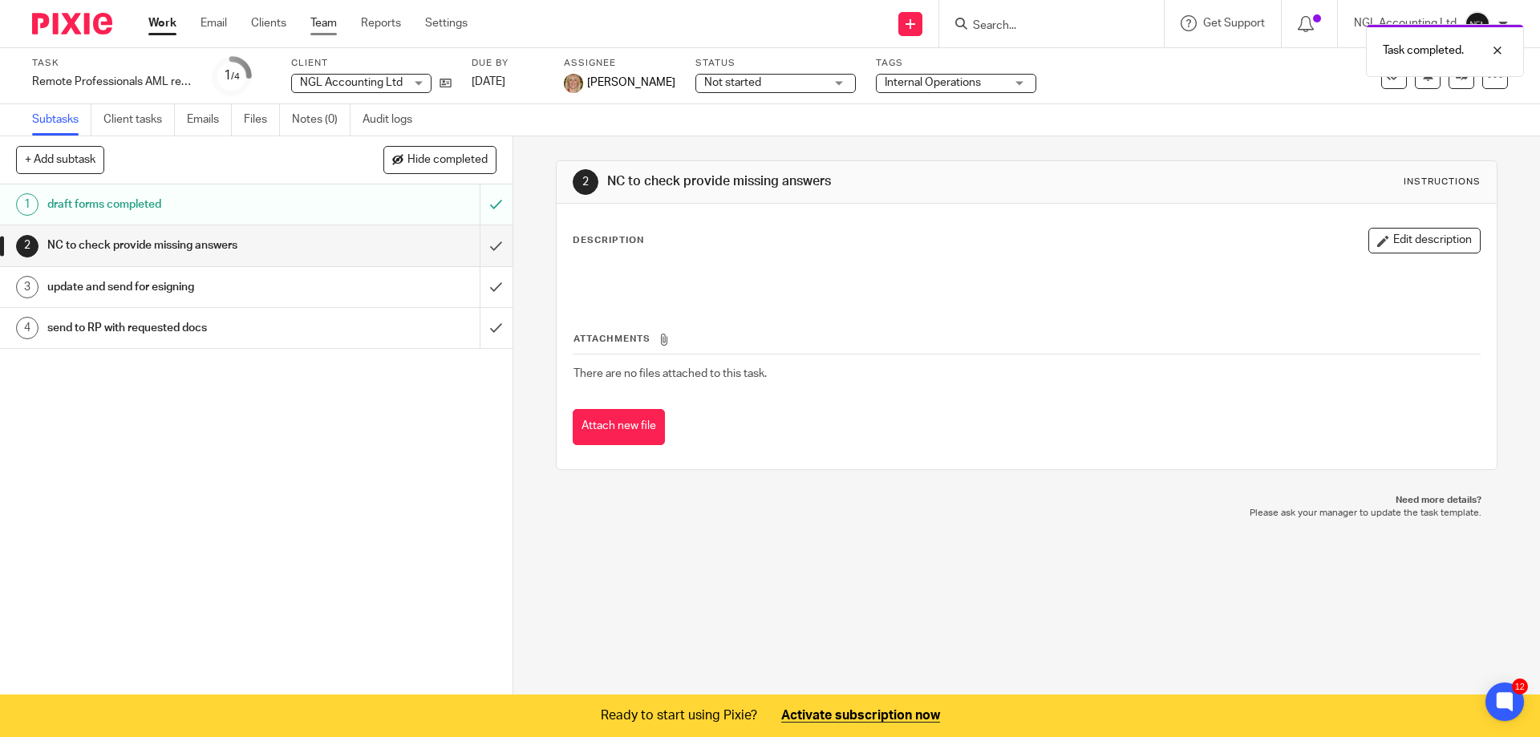
click at [329, 18] on link "Team" at bounding box center [323, 23] width 26 height 16
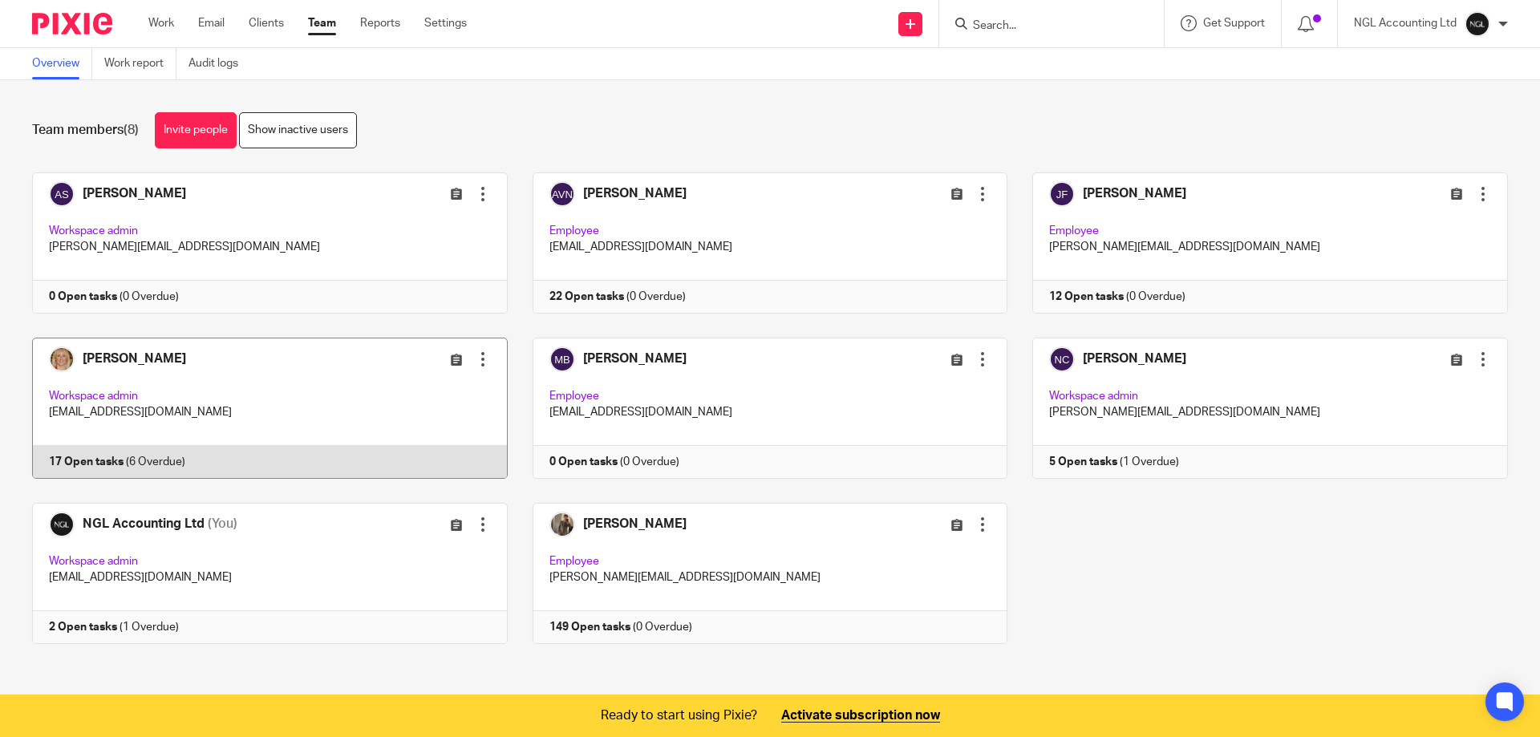
click at [200, 416] on link at bounding box center [257, 408] width 501 height 141
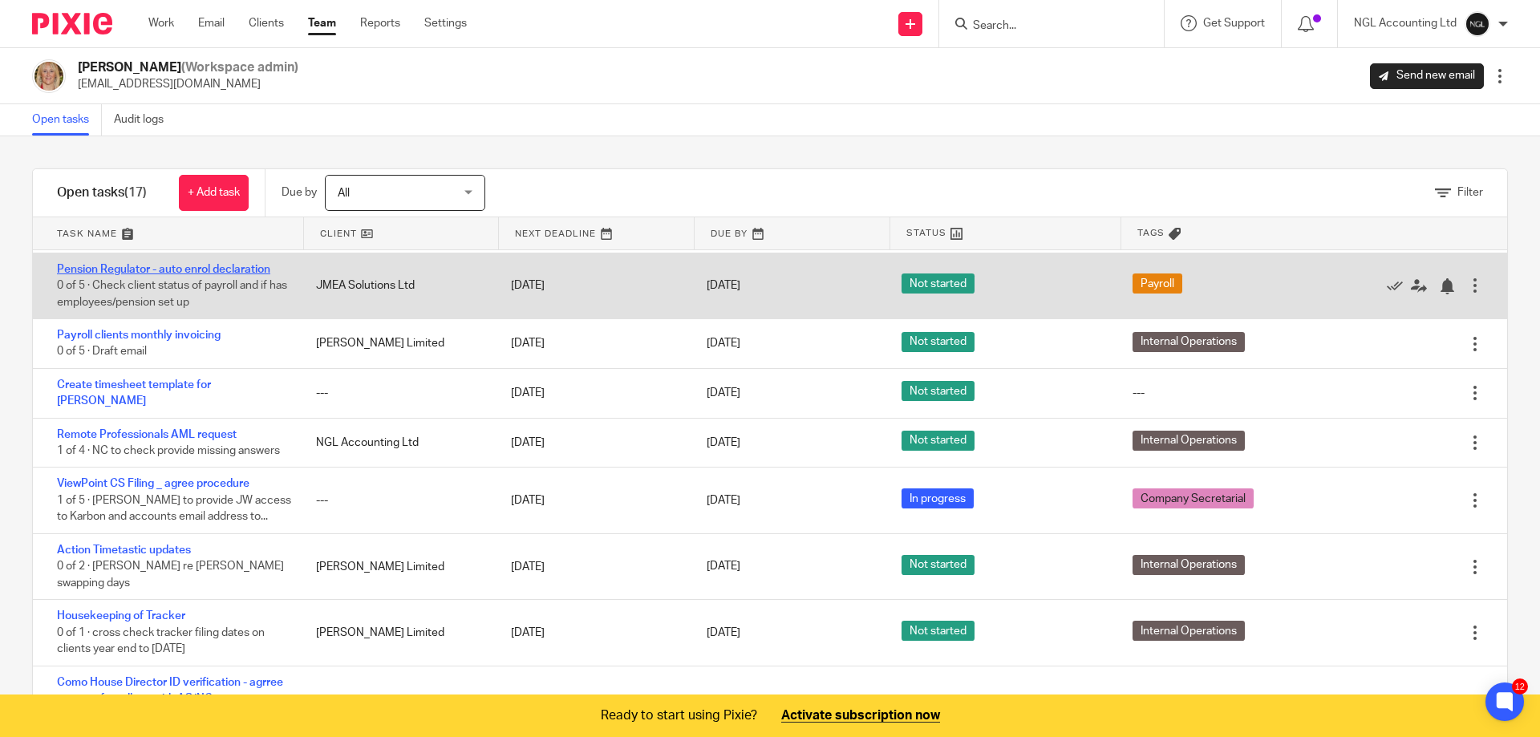
scroll to position [241, 0]
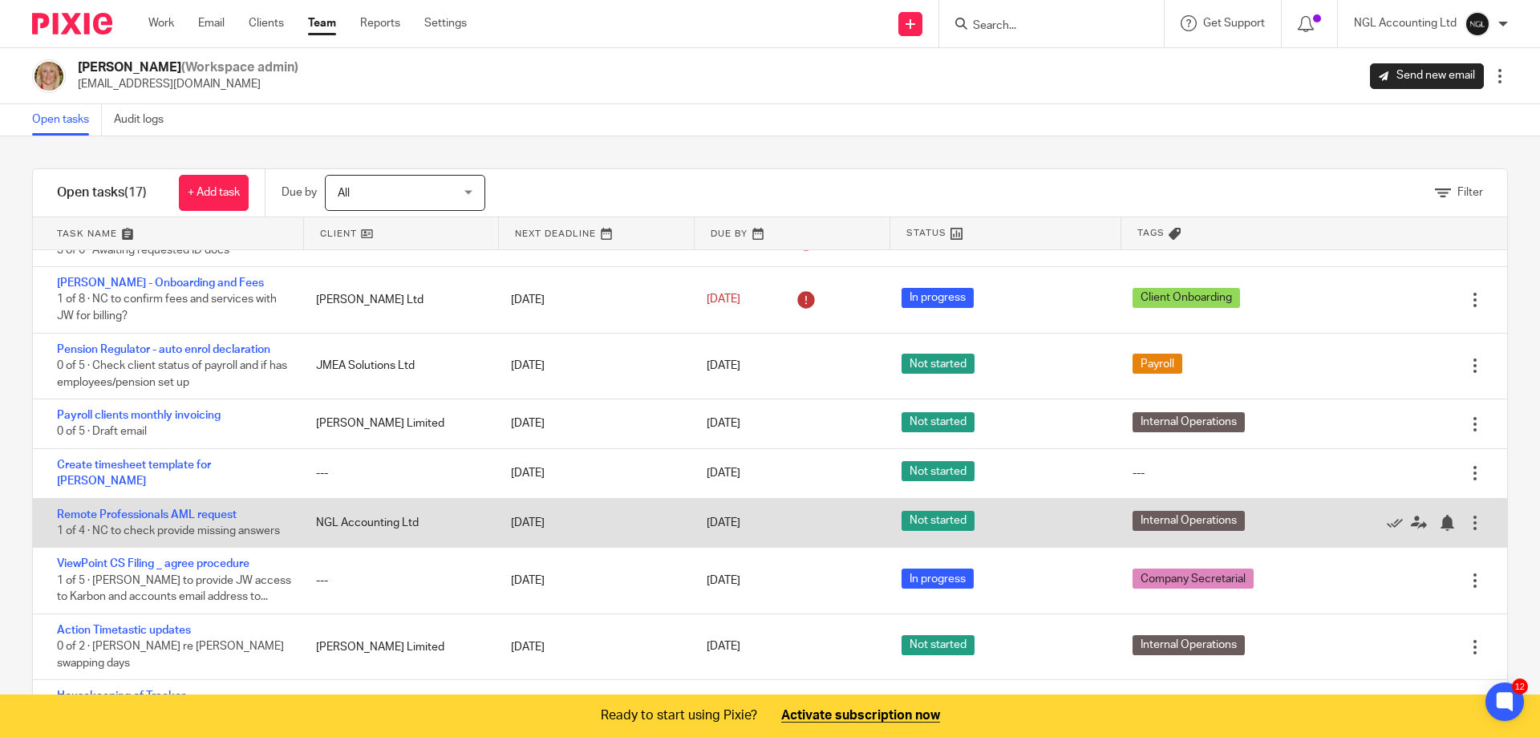
click at [934, 515] on span "Not started" at bounding box center [938, 521] width 73 height 20
click at [1467, 515] on div at bounding box center [1475, 523] width 16 height 16
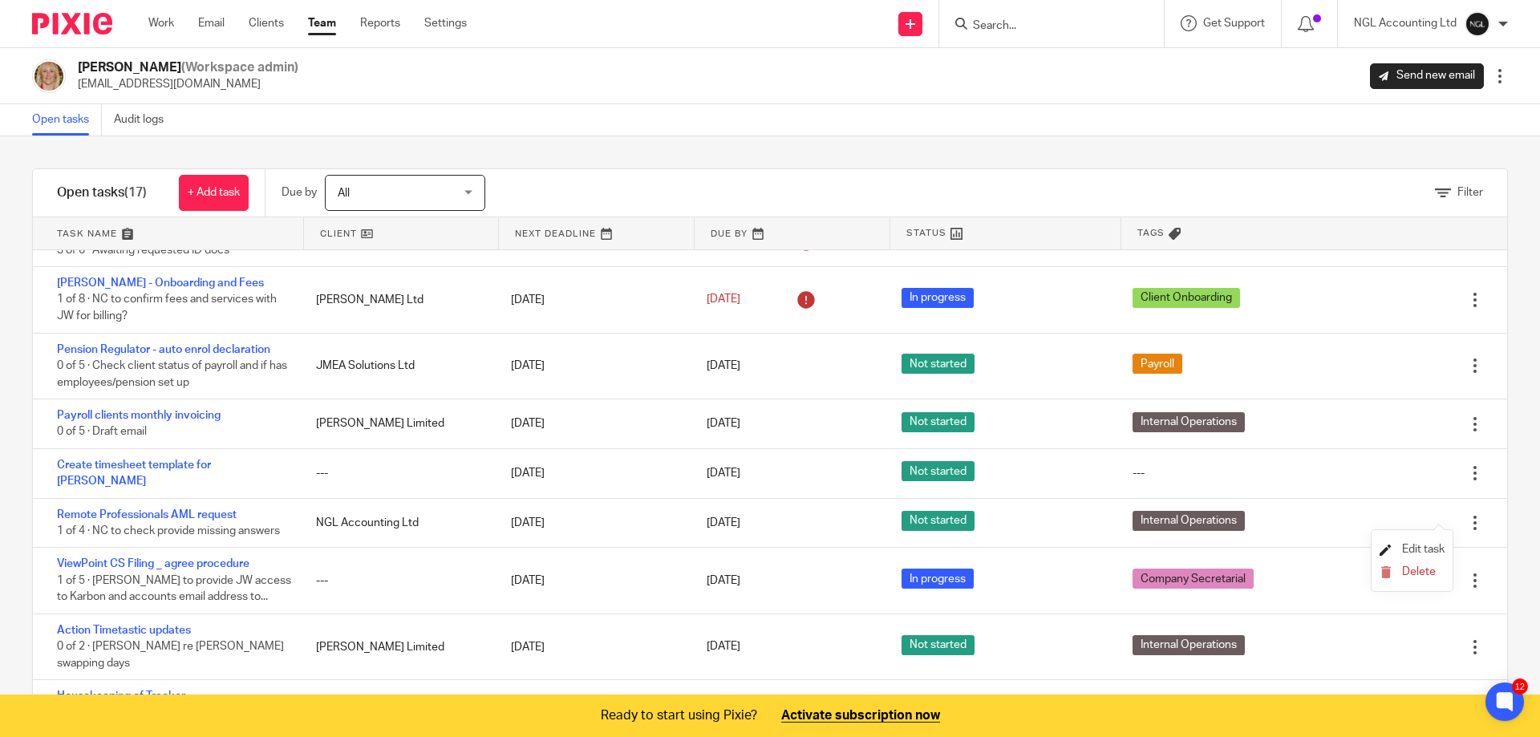
click at [1415, 550] on span "Edit task" at bounding box center [1423, 549] width 43 height 11
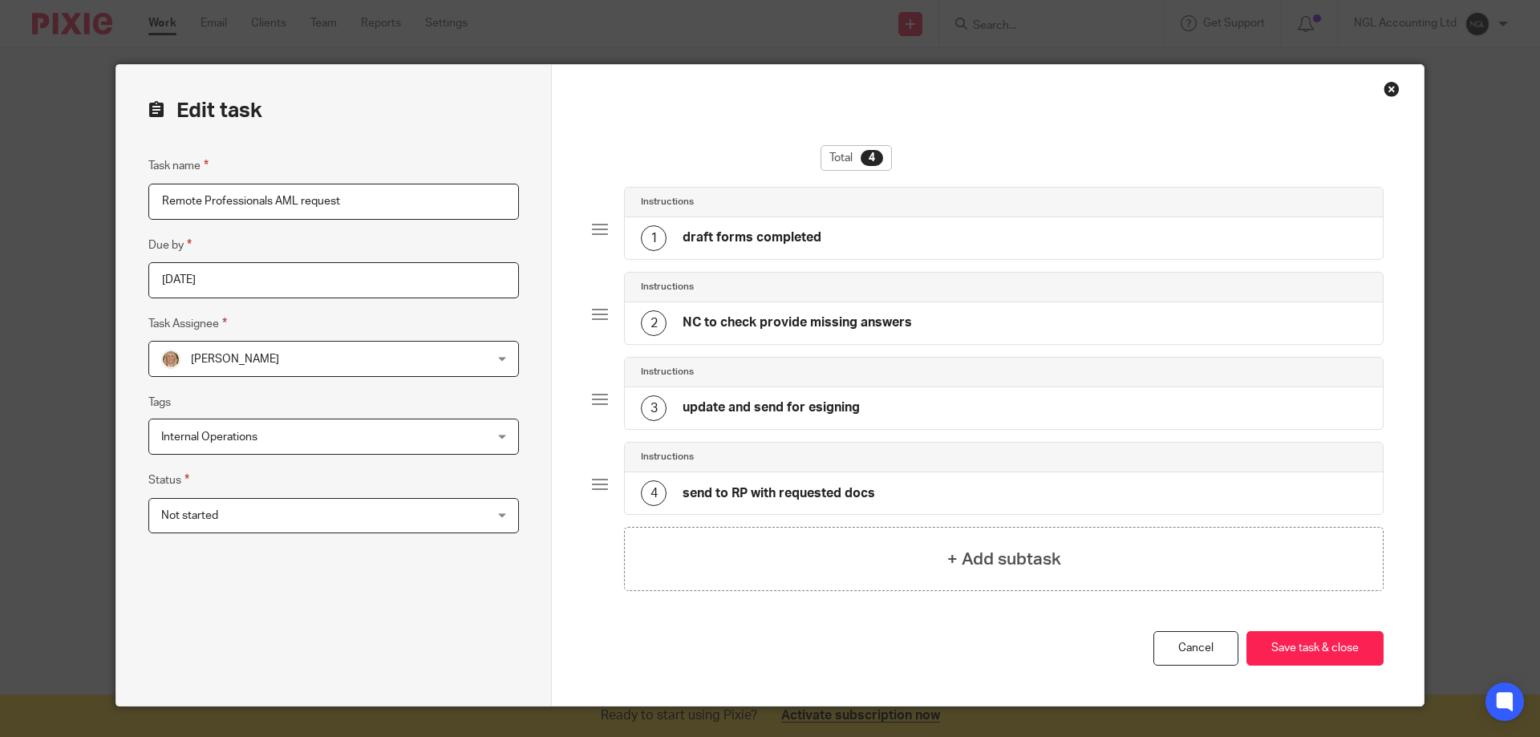
click at [500, 515] on div "Not started Not started" at bounding box center [333, 516] width 371 height 36
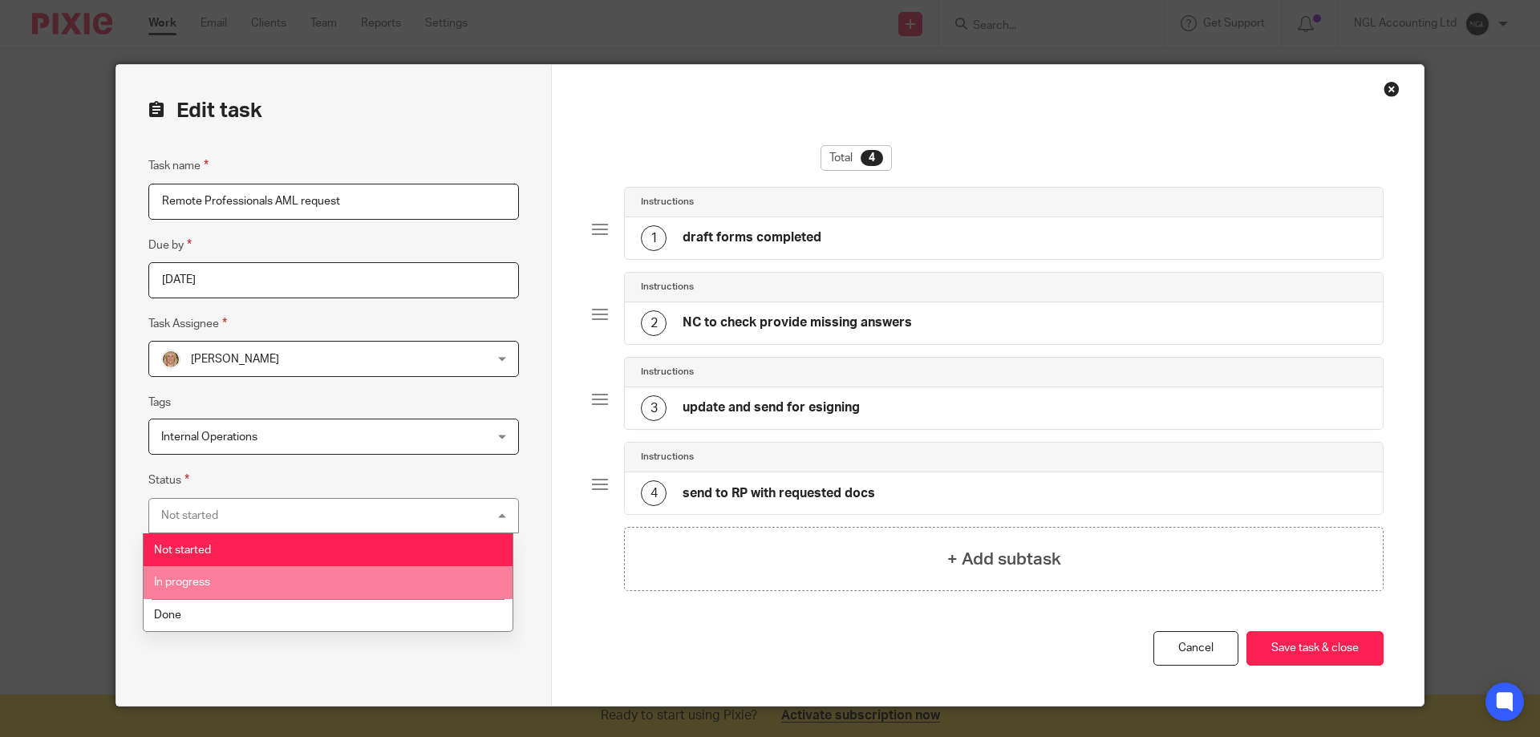
click at [272, 578] on li "In progress" at bounding box center [328, 582] width 369 height 33
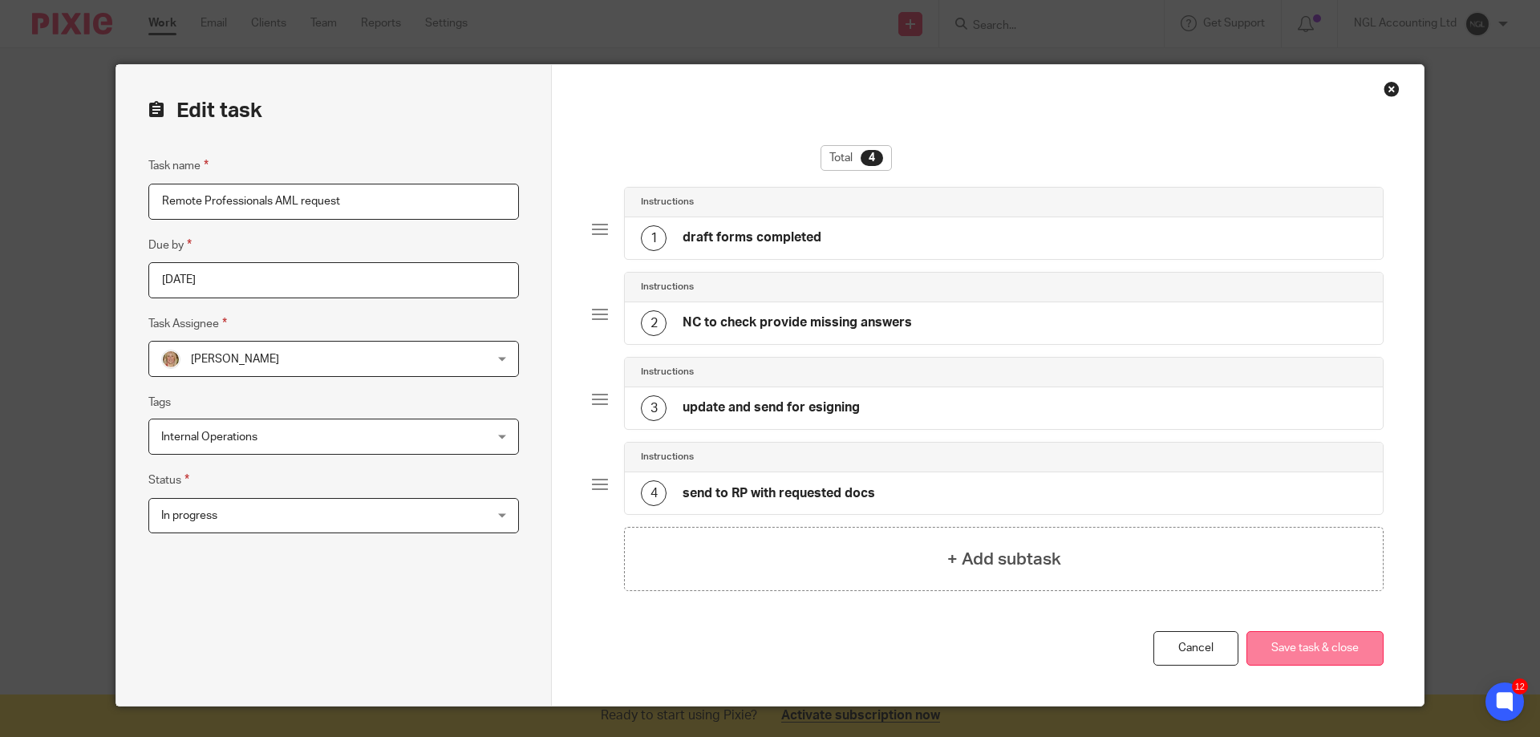
click at [1297, 649] on button "Save task & close" at bounding box center [1315, 648] width 137 height 34
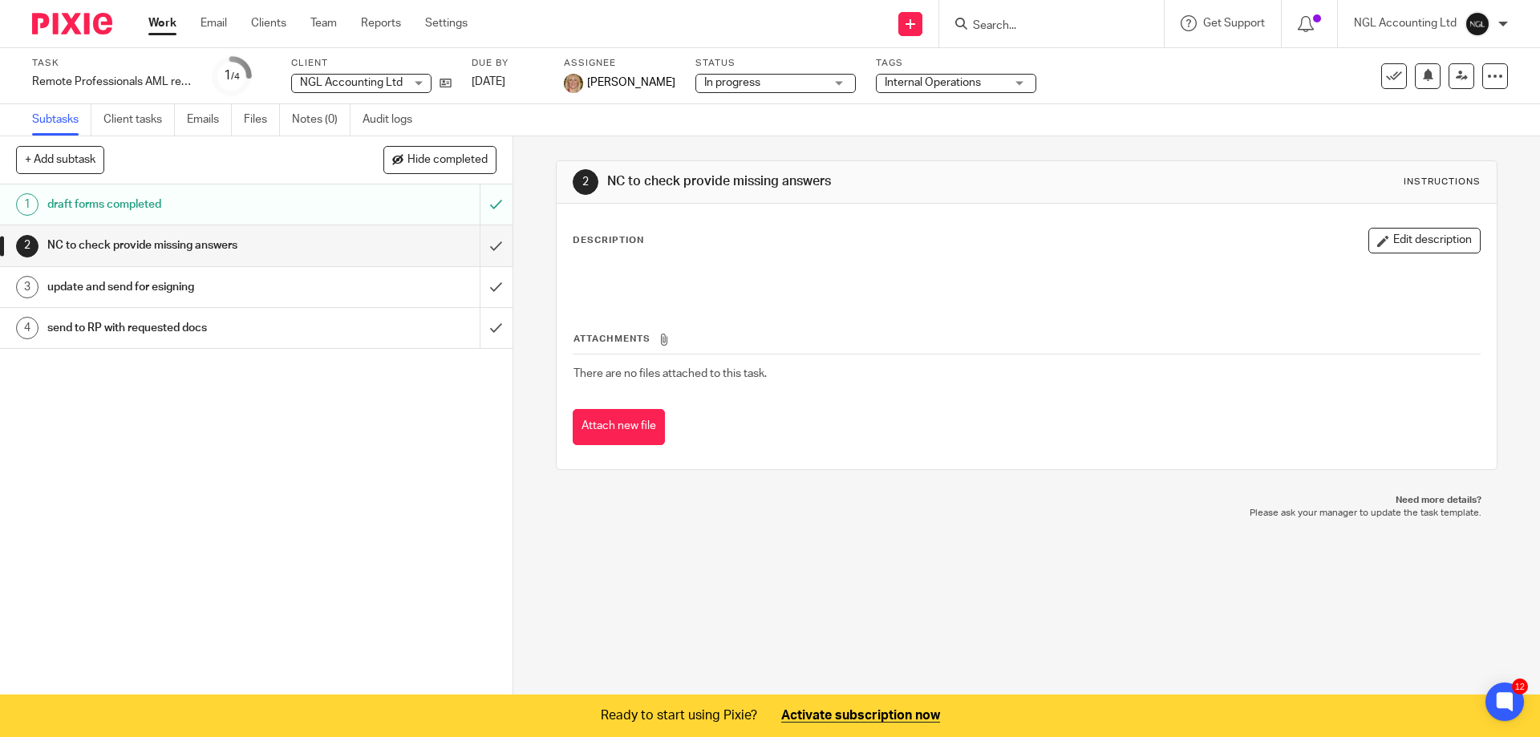
click at [995, 30] on input "Search" at bounding box center [1044, 26] width 144 height 14
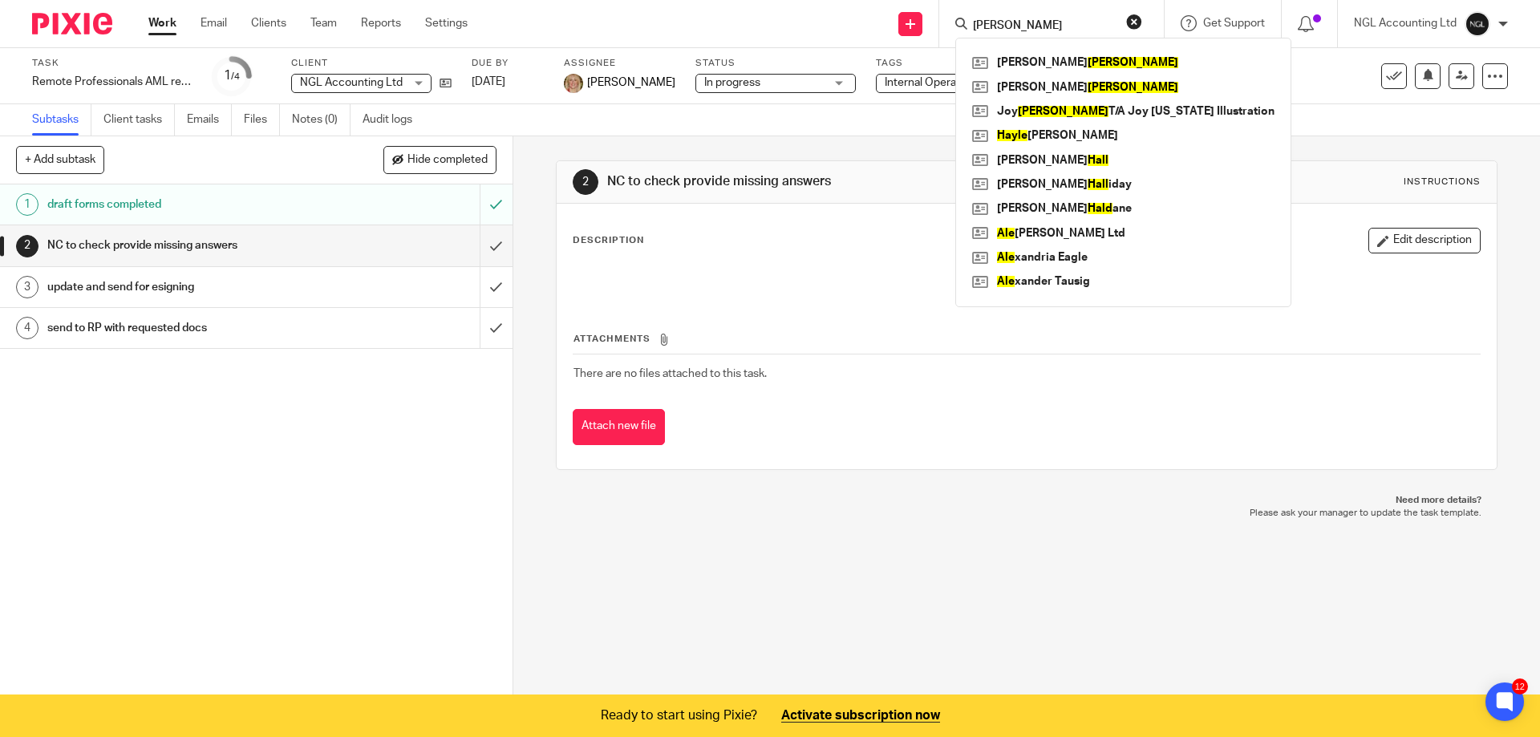
type input "hale"
click button "submit" at bounding box center [0, 0] width 0 height 0
click at [1033, 104] on link at bounding box center [1123, 111] width 310 height 24
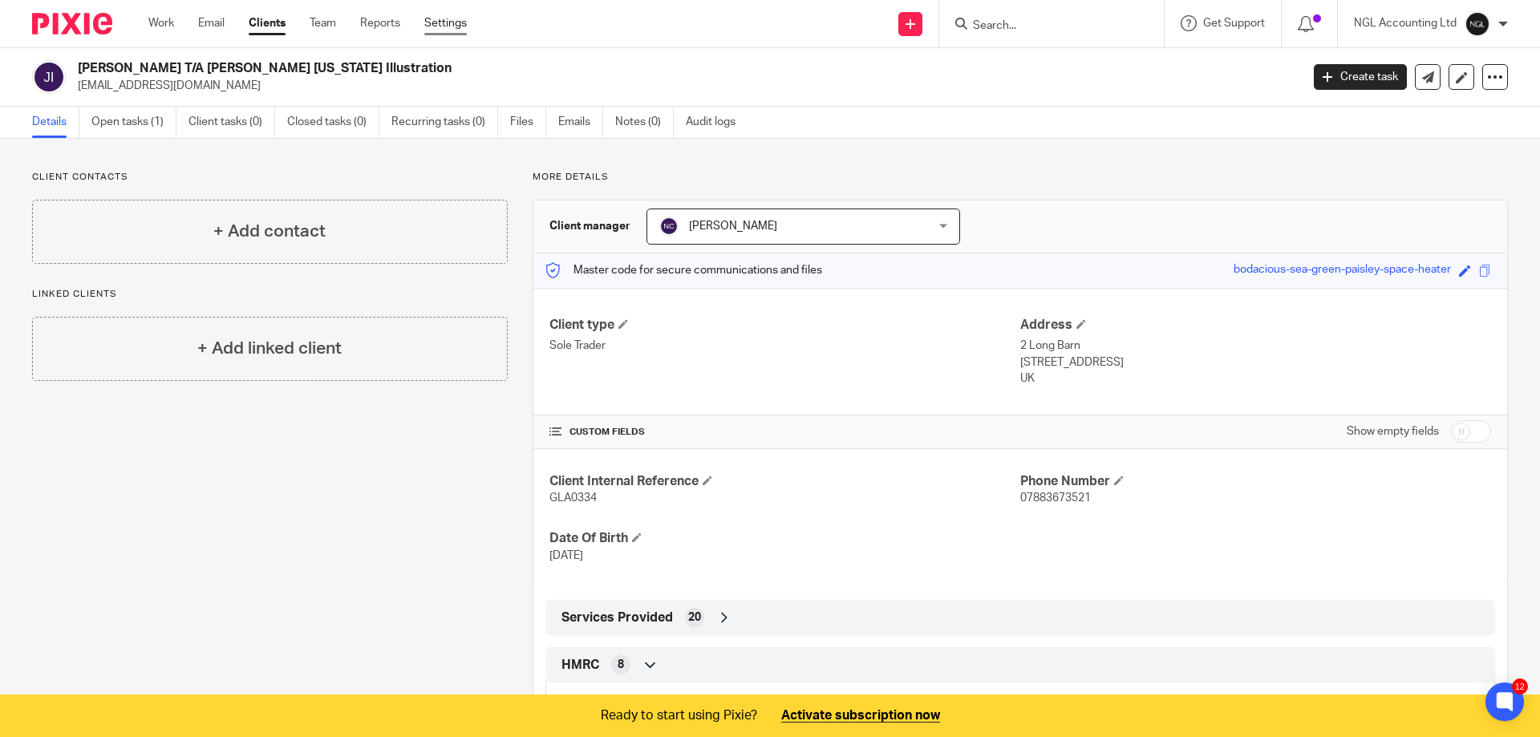
click at [452, 19] on link "Settings" at bounding box center [445, 23] width 43 height 16
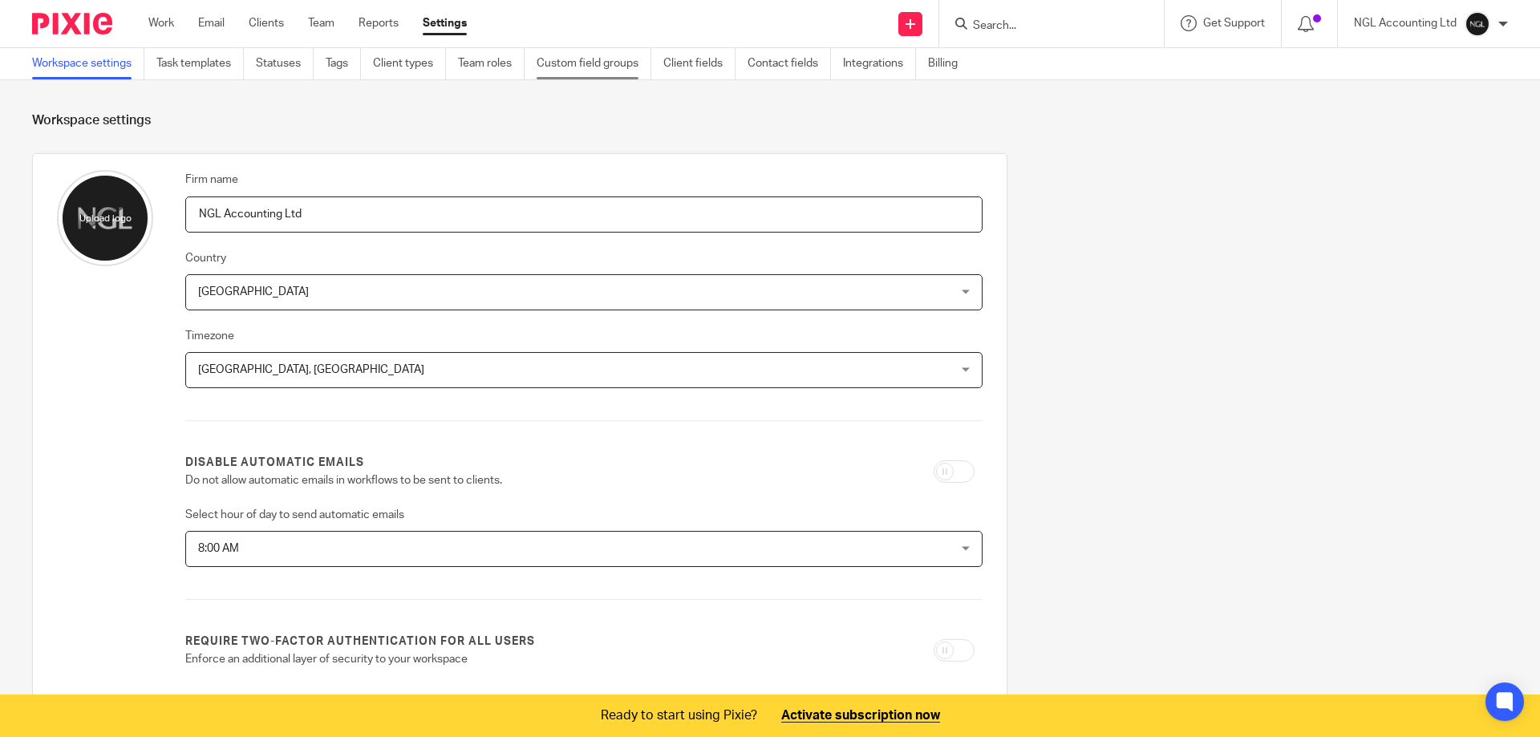
click at [589, 55] on link "Custom field groups" at bounding box center [594, 63] width 115 height 31
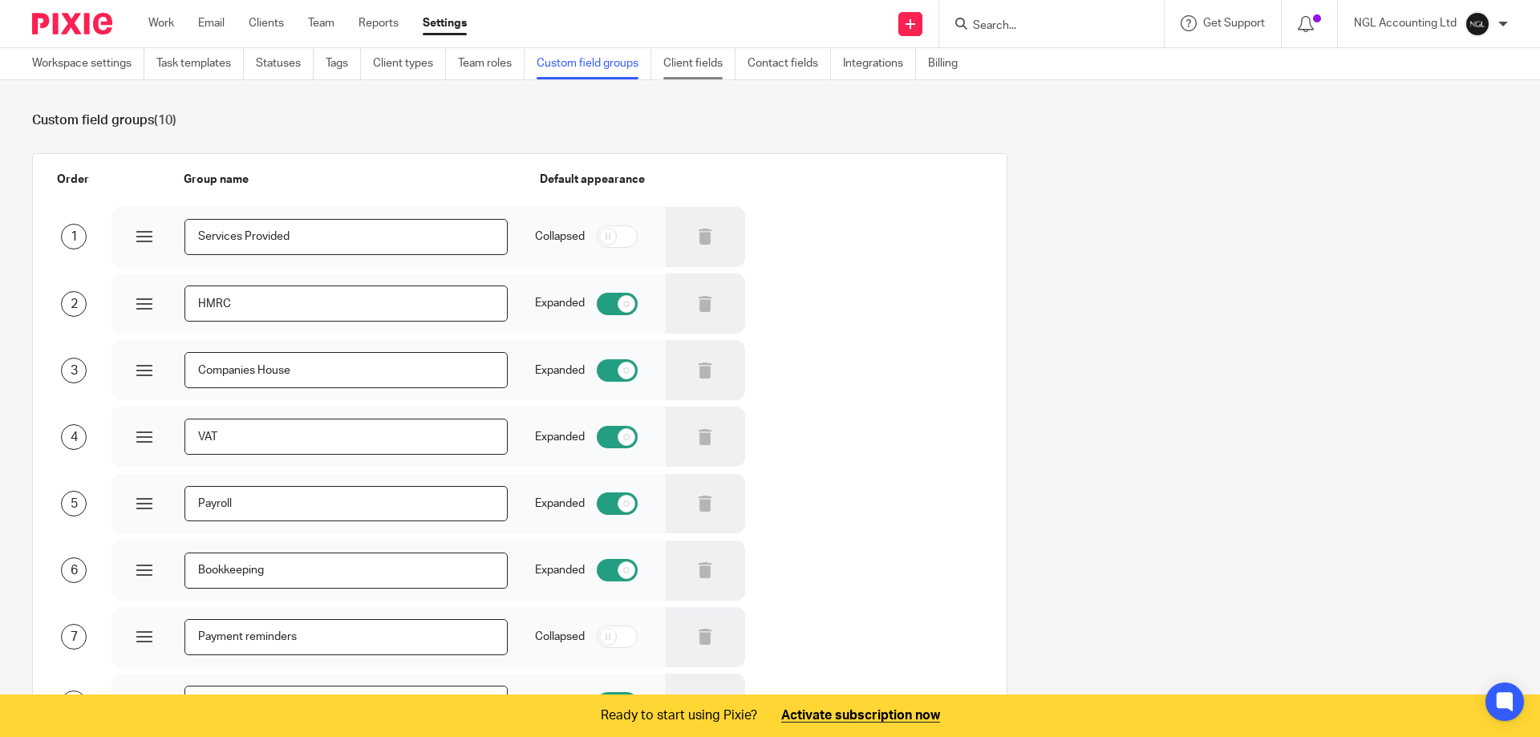
click at [702, 65] on link "Client fields" at bounding box center [700, 63] width 72 height 31
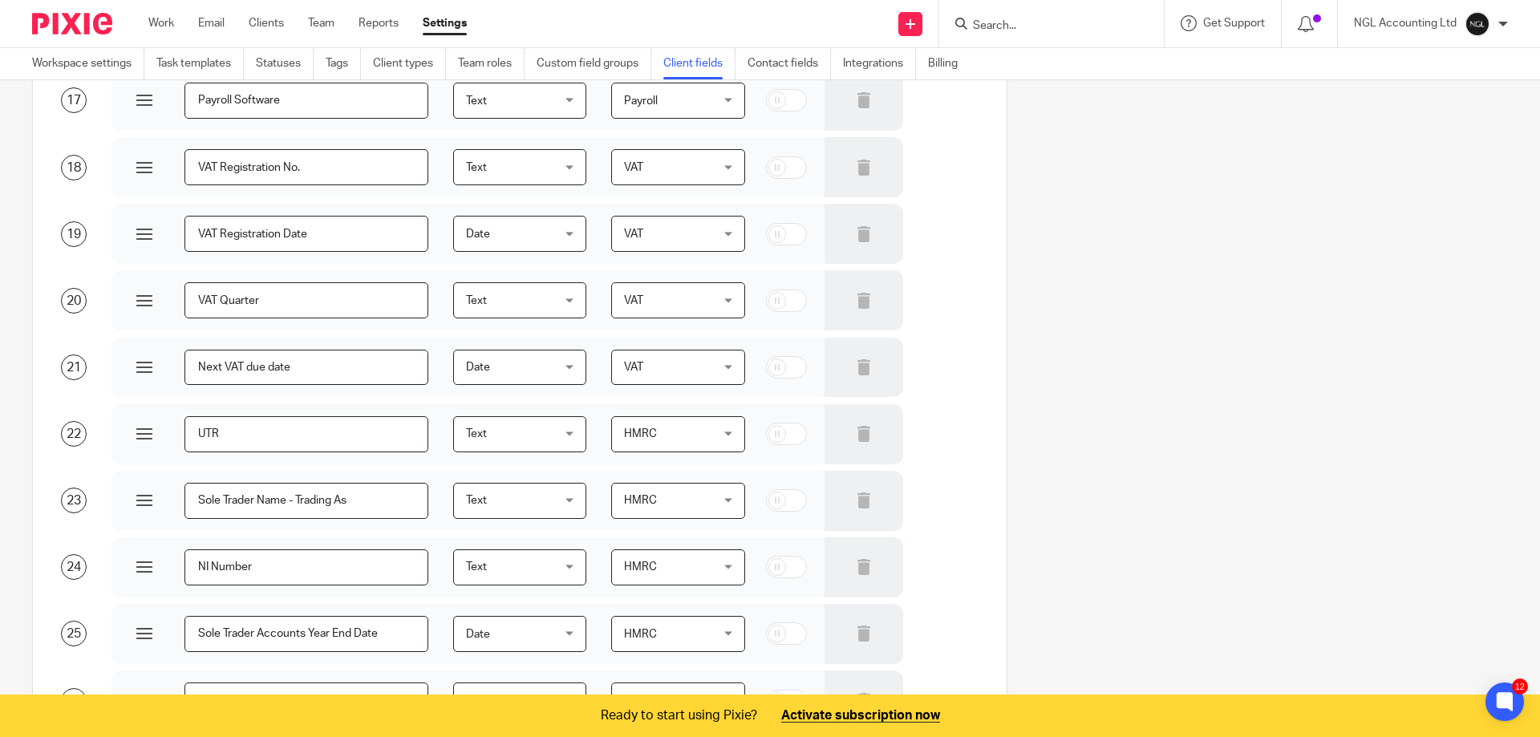
scroll to position [1364, 0]
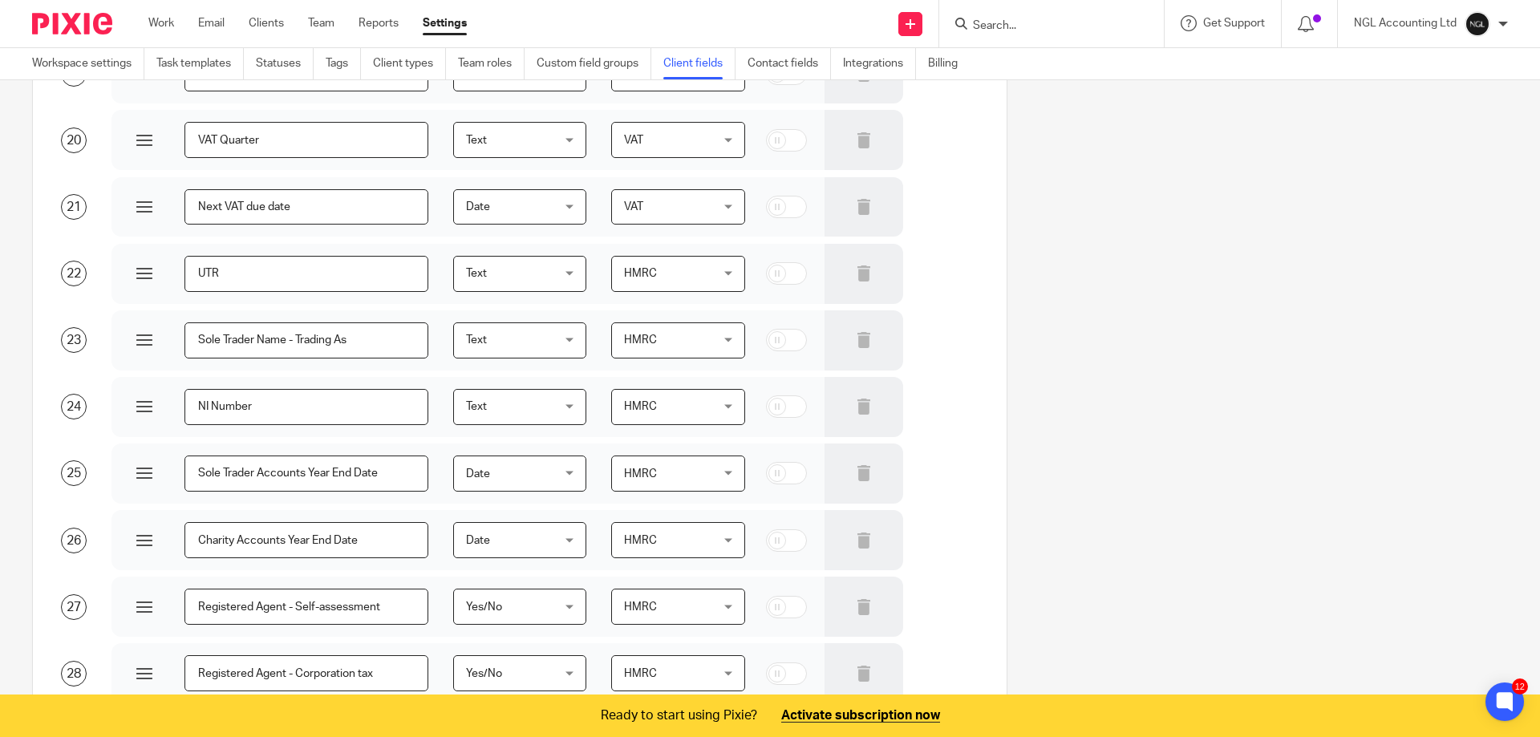
click at [994, 24] on input "Search" at bounding box center [1044, 26] width 144 height 14
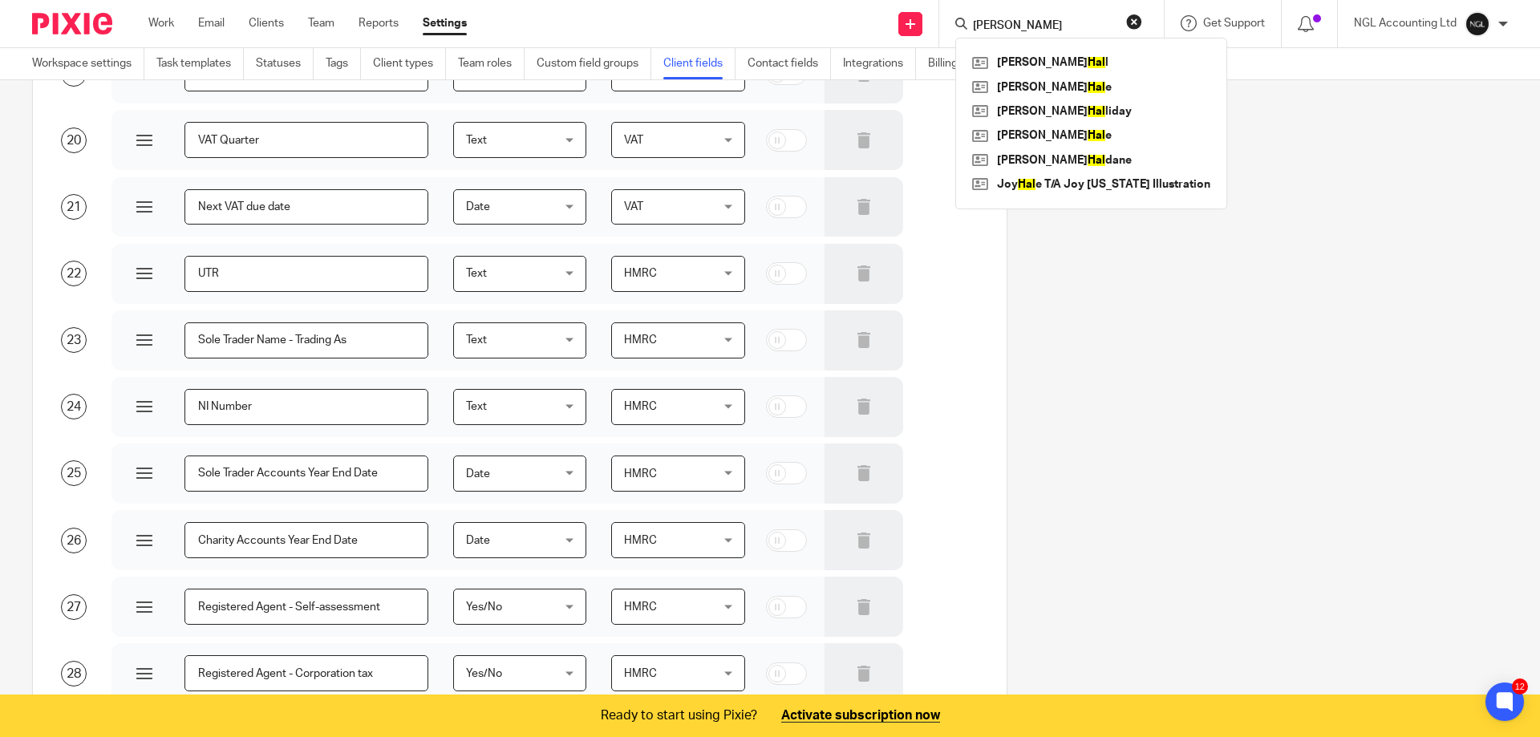
type input "hale"
click button "submit" at bounding box center [0, 0] width 0 height 0
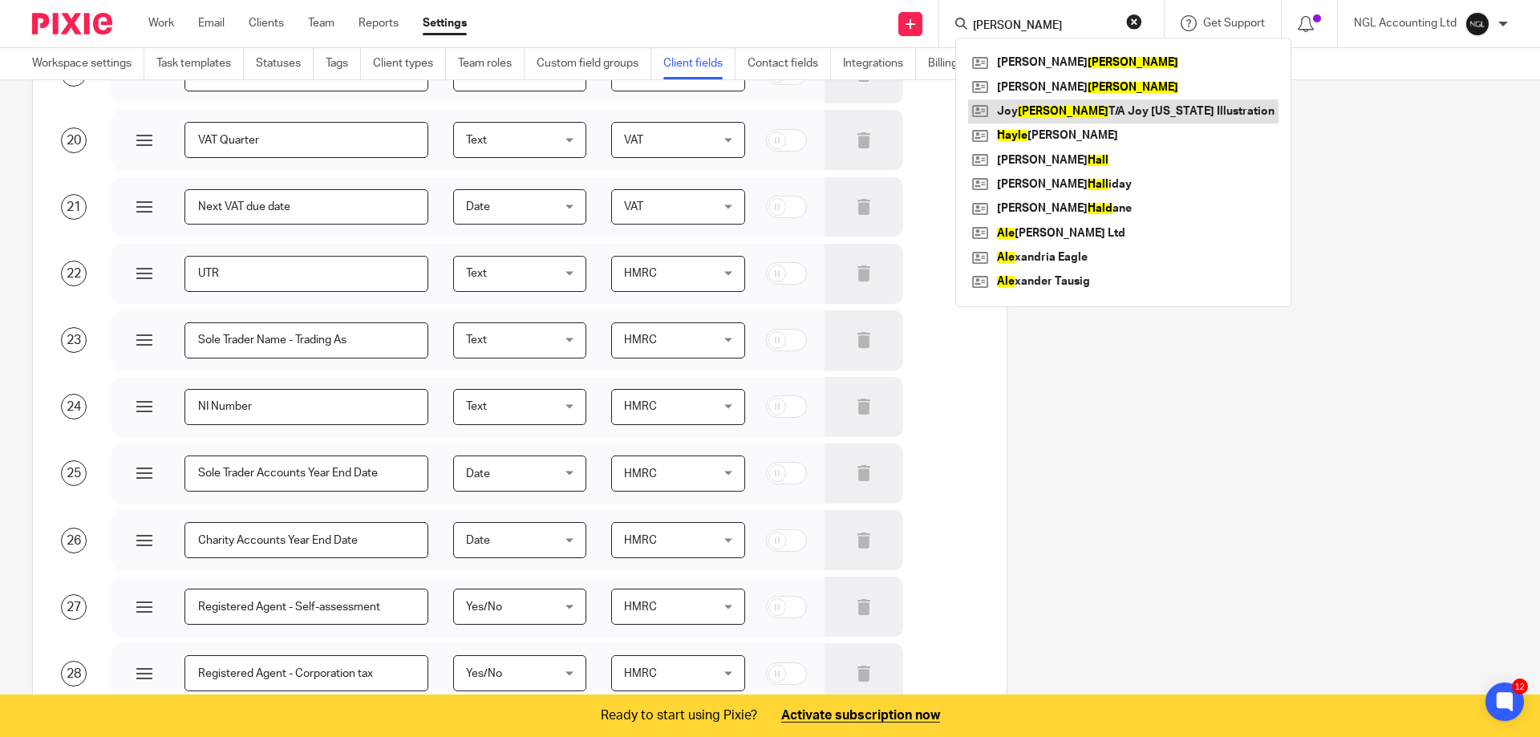
click at [1055, 114] on link at bounding box center [1123, 111] width 310 height 24
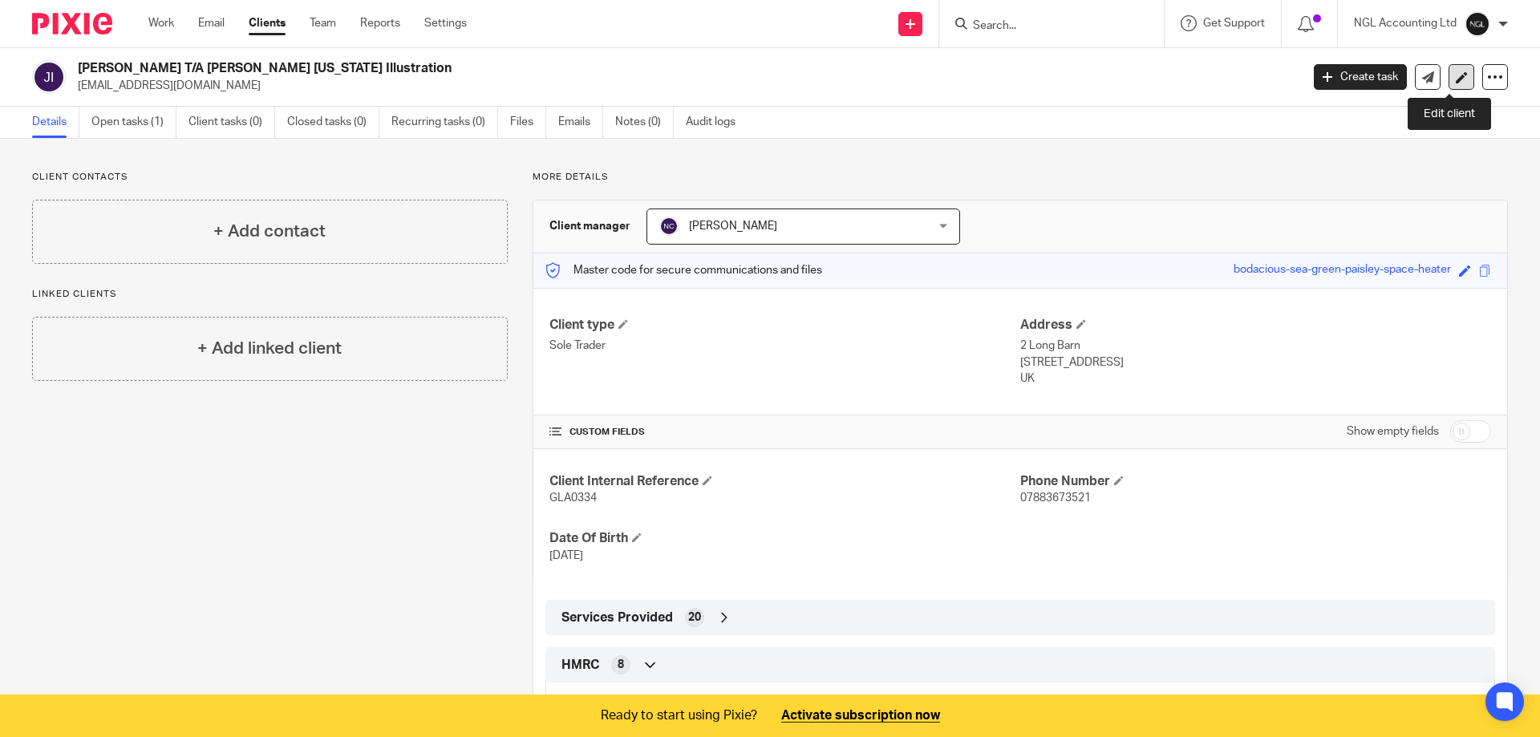
click at [1456, 75] on icon at bounding box center [1462, 77] width 12 height 12
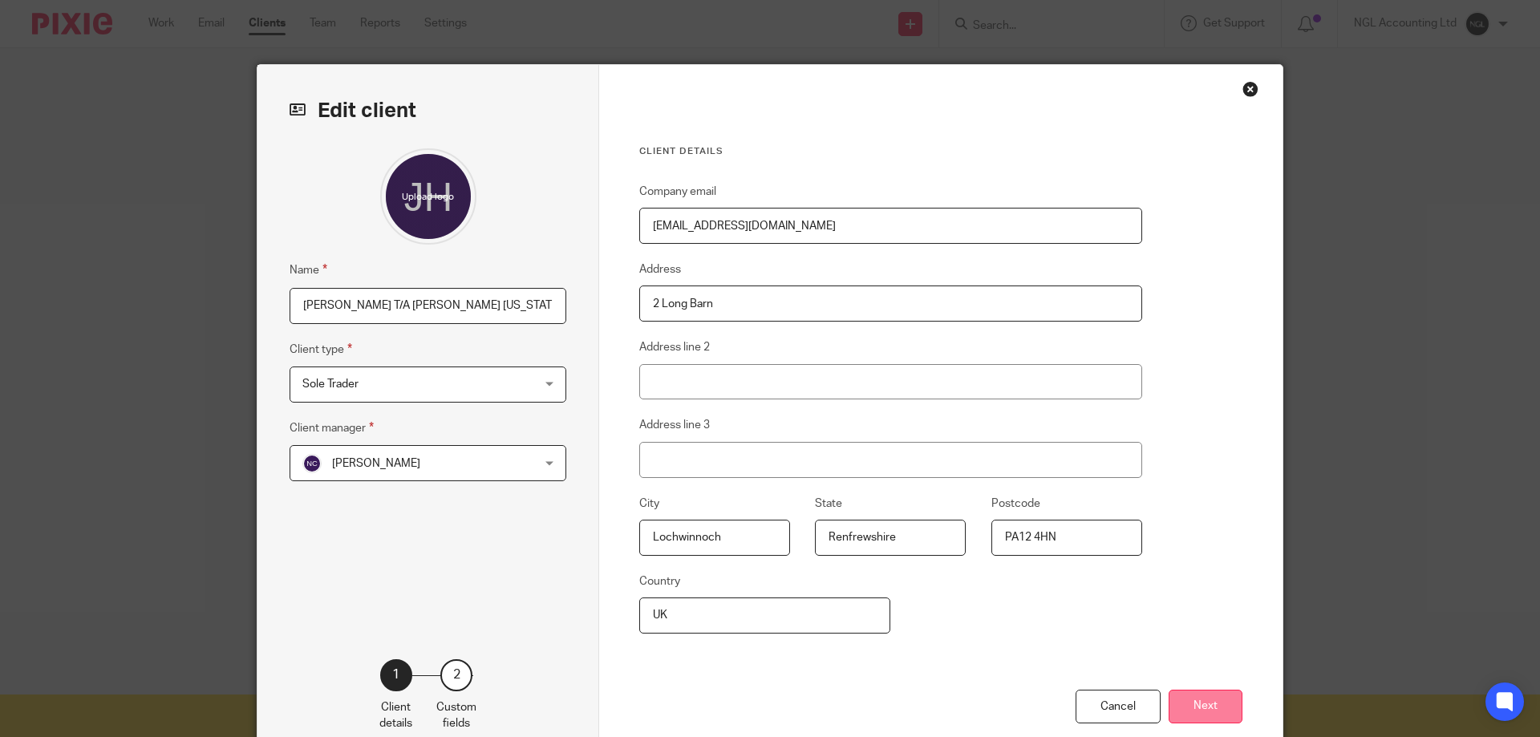
click at [1197, 704] on button "Next" at bounding box center [1206, 707] width 74 height 34
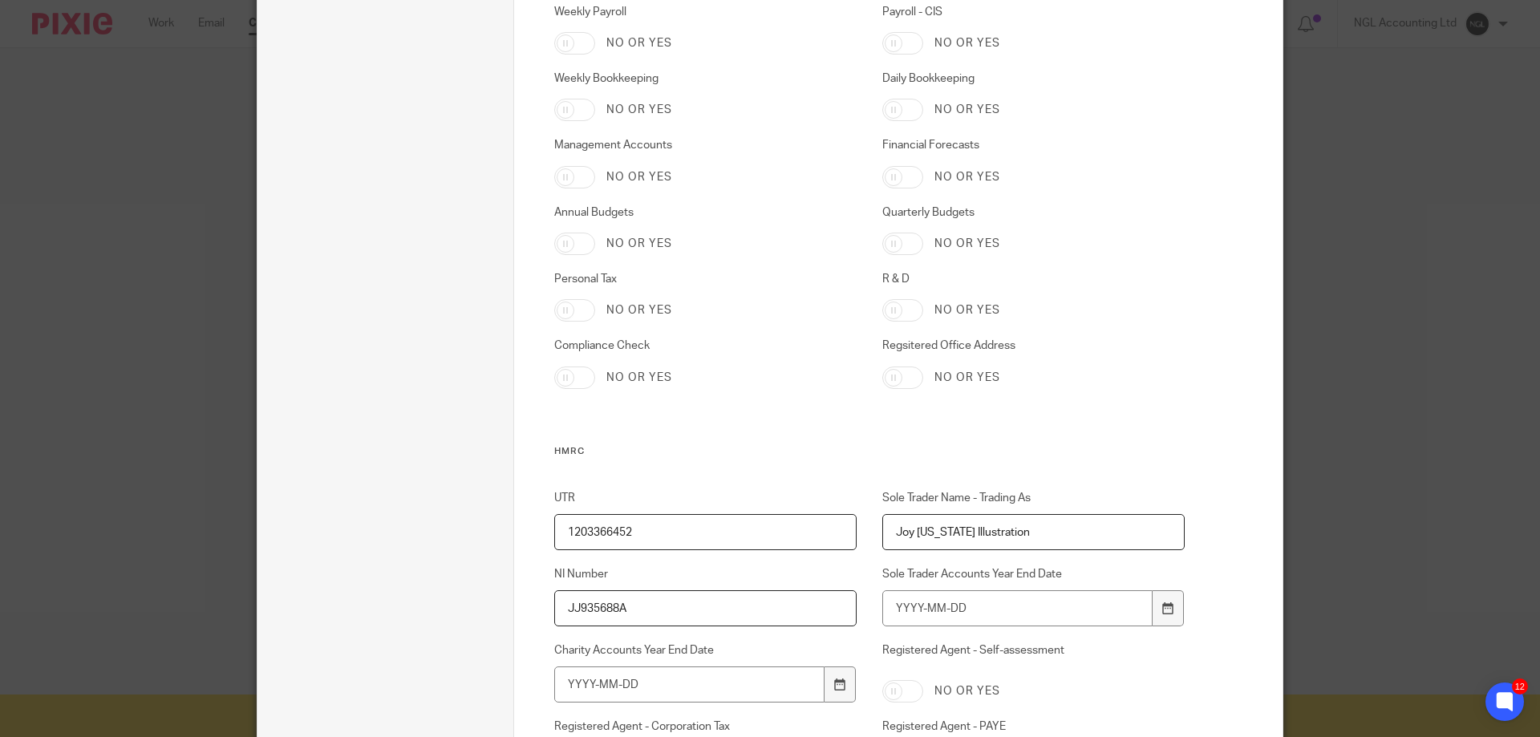
scroll to position [963, 0]
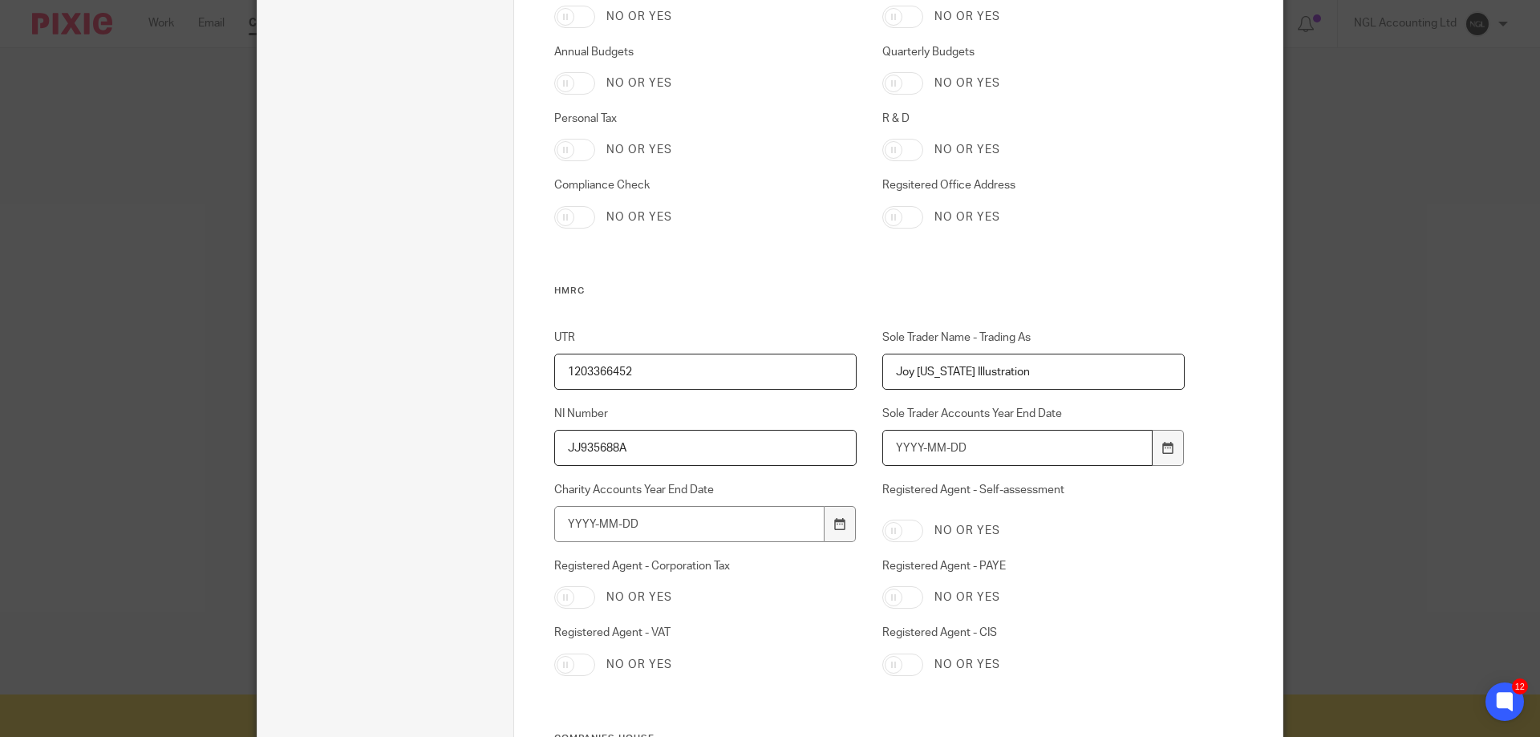
click at [973, 452] on input "Sole Trader Accounts Year End Date" at bounding box center [1018, 448] width 271 height 36
type input "2025-04-05"
click at [1400, 225] on div "Edit client Name Joy Hale T/A Joy Nevada Illustration Client type Sole Trader S…" at bounding box center [770, 368] width 1540 height 737
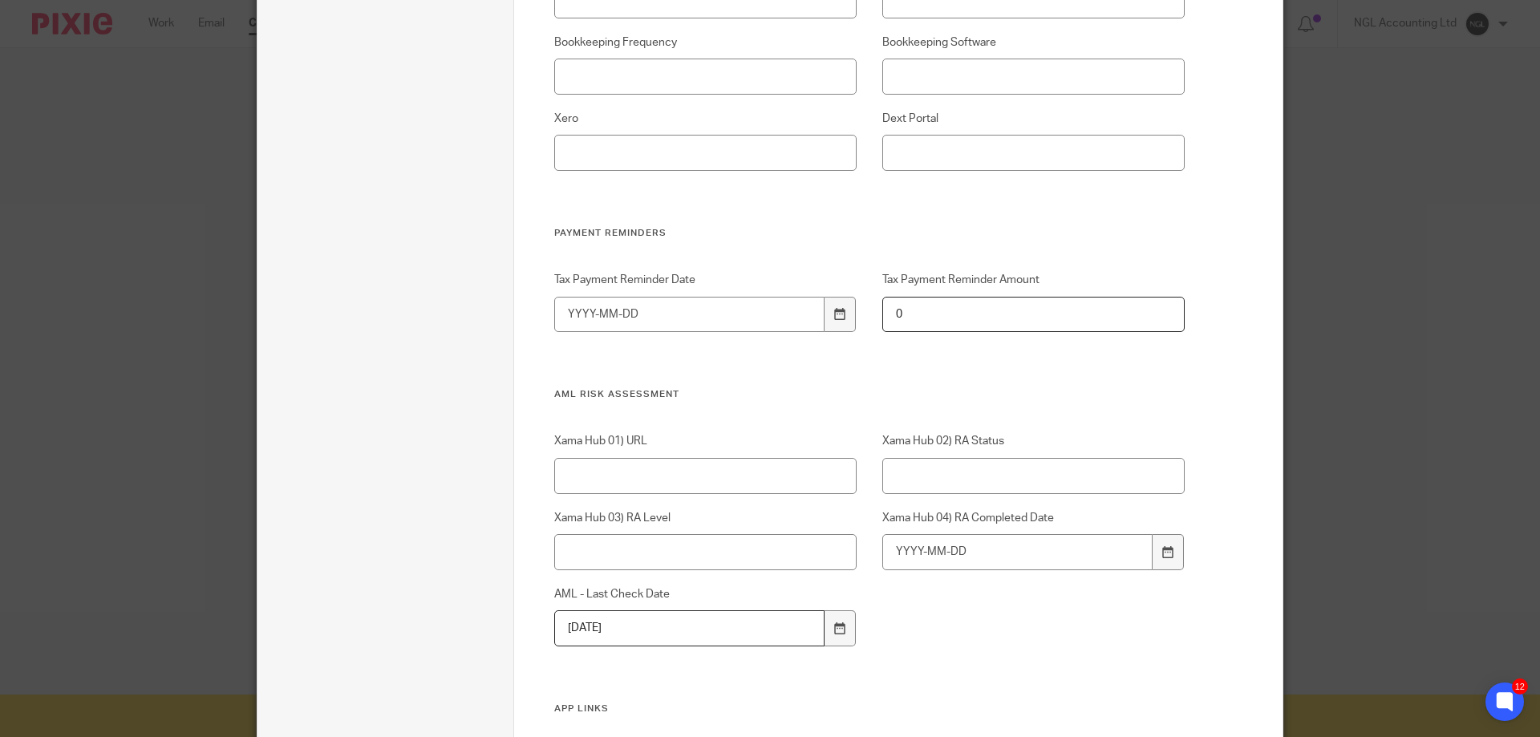
scroll to position [3075, 0]
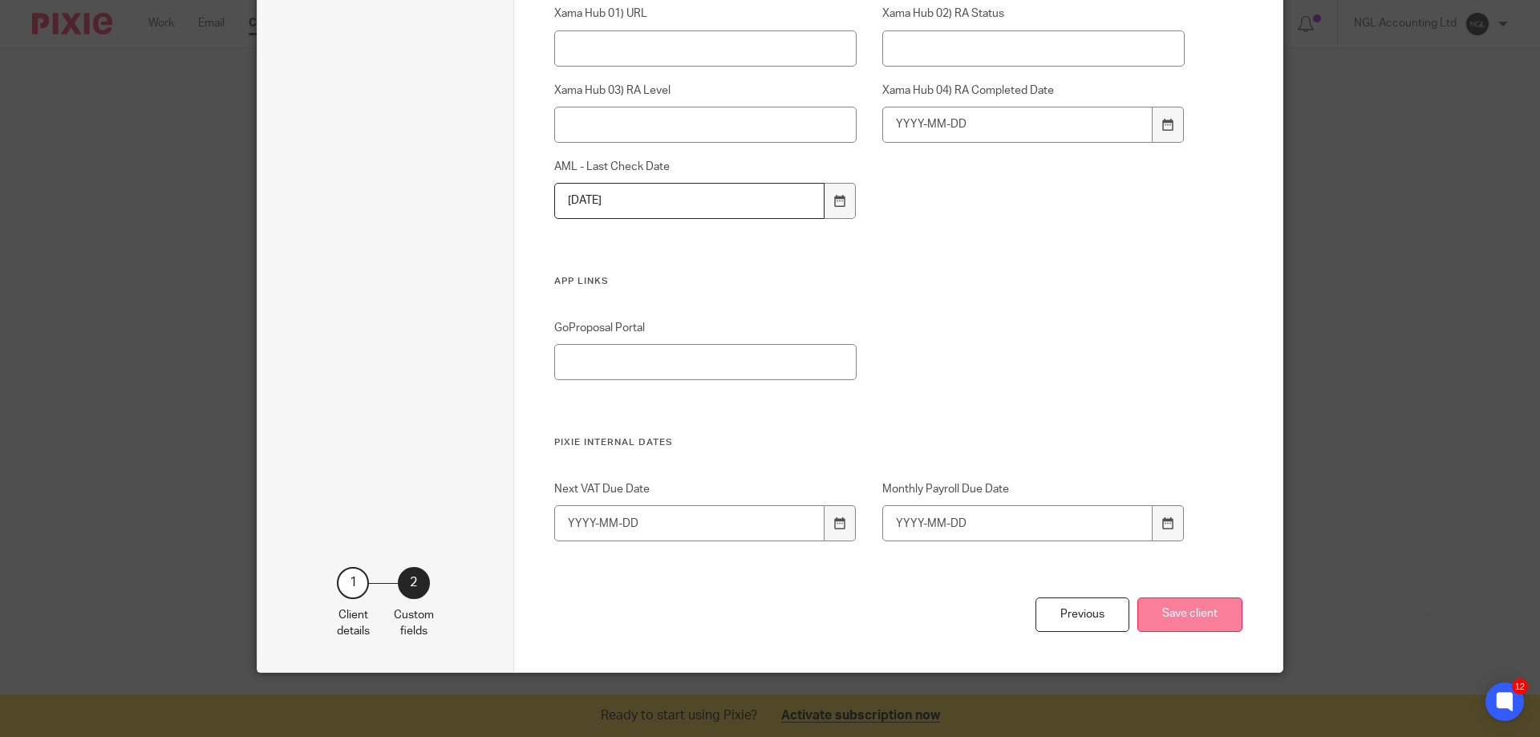
click at [1177, 623] on button "Save client" at bounding box center [1190, 615] width 105 height 34
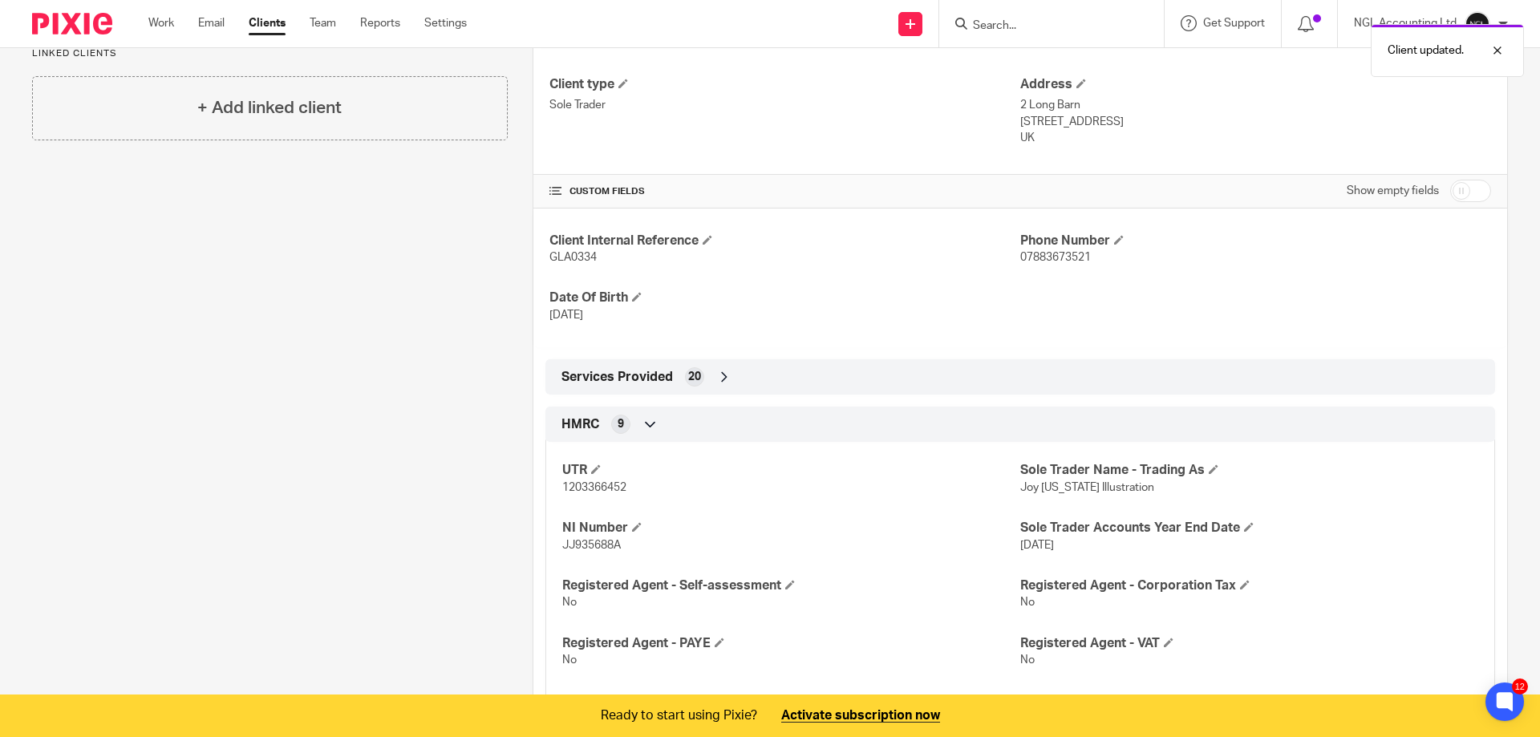
scroll to position [481, 0]
